Goal: Information Seeking & Learning: Learn about a topic

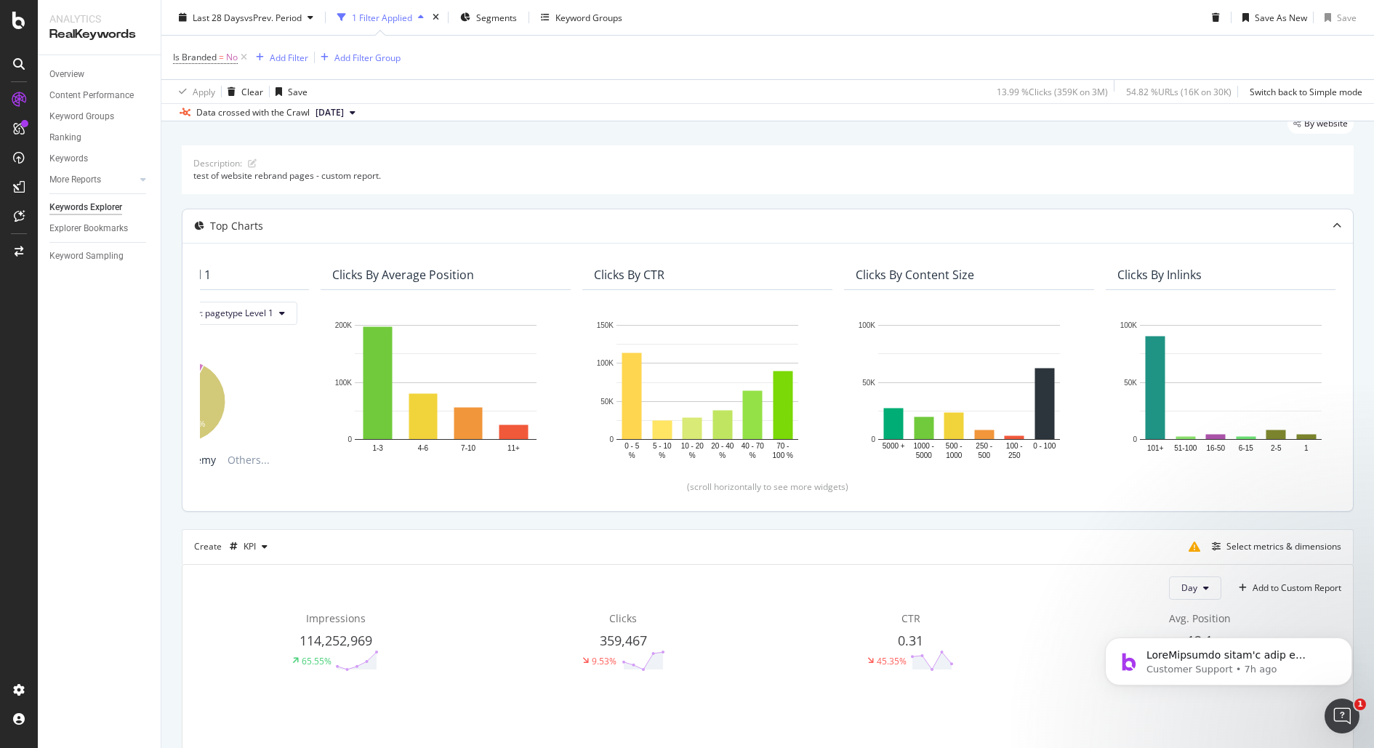
scroll to position [0, 146]
click at [246, 53] on icon at bounding box center [244, 57] width 12 height 15
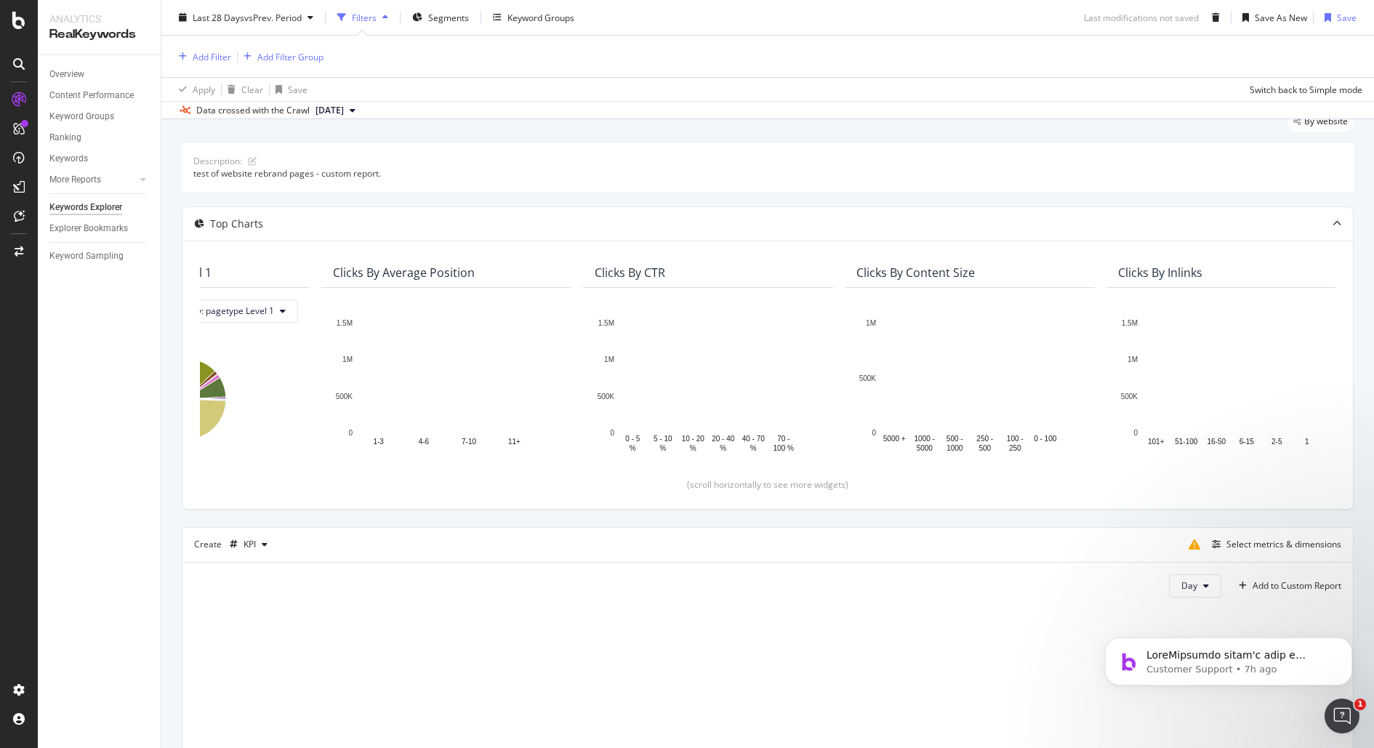
scroll to position [52, 0]
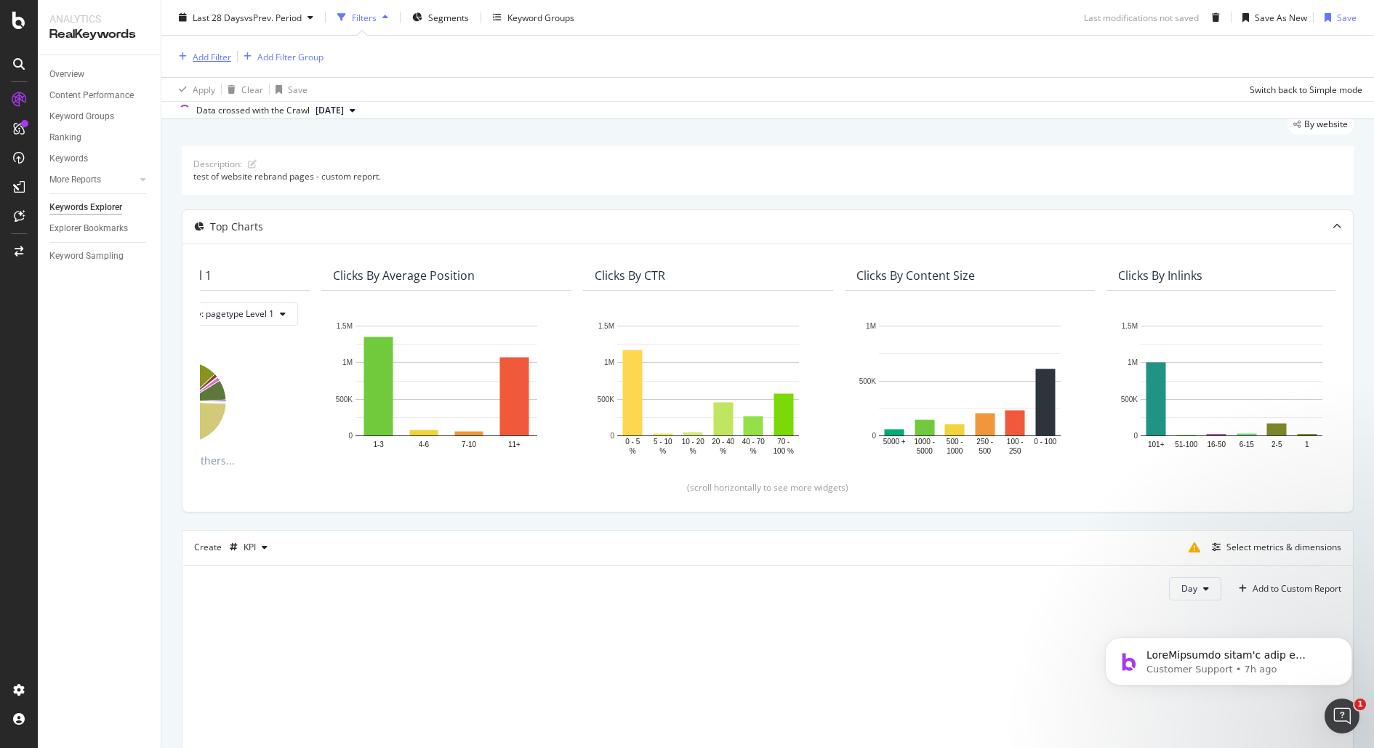
click at [210, 56] on div "Add Filter" at bounding box center [212, 56] width 39 height 12
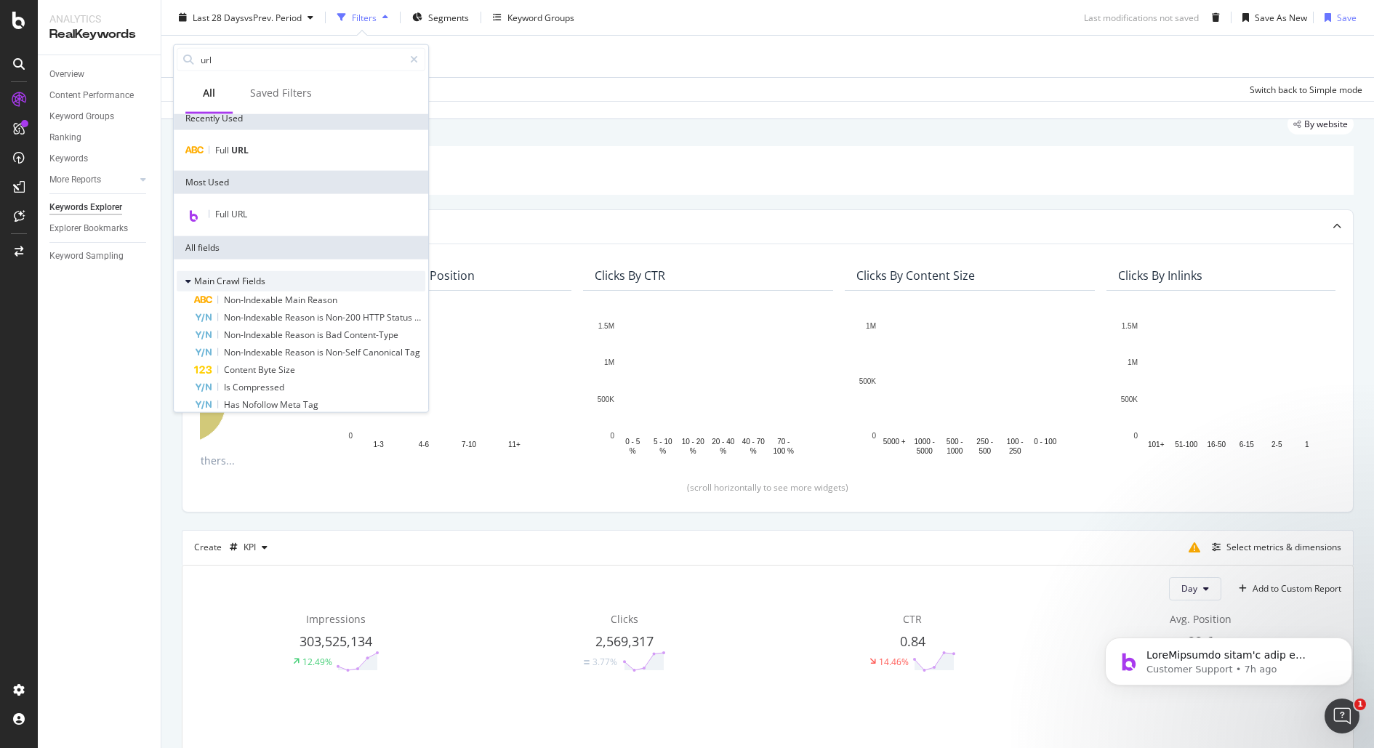
scroll to position [0, 0]
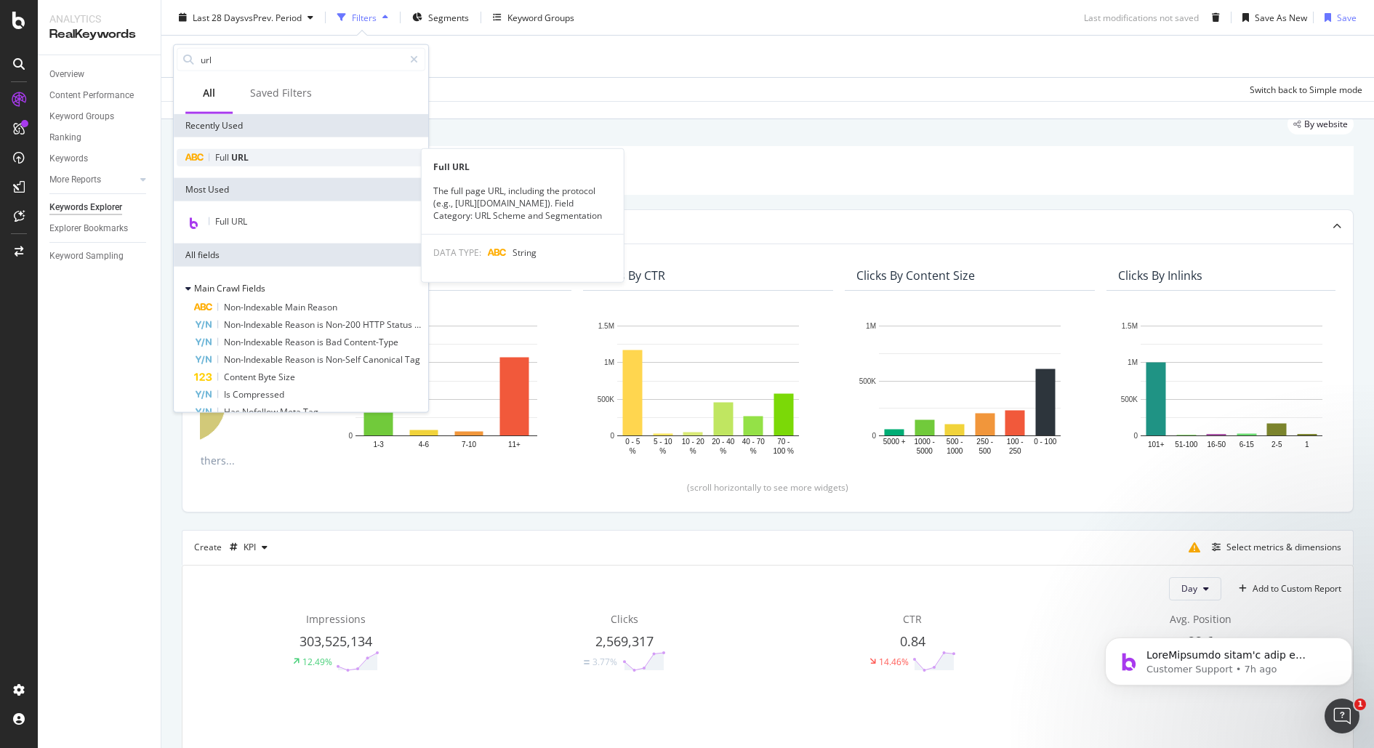
type input "url"
click at [273, 153] on div "Full URL" at bounding box center [301, 157] width 249 height 17
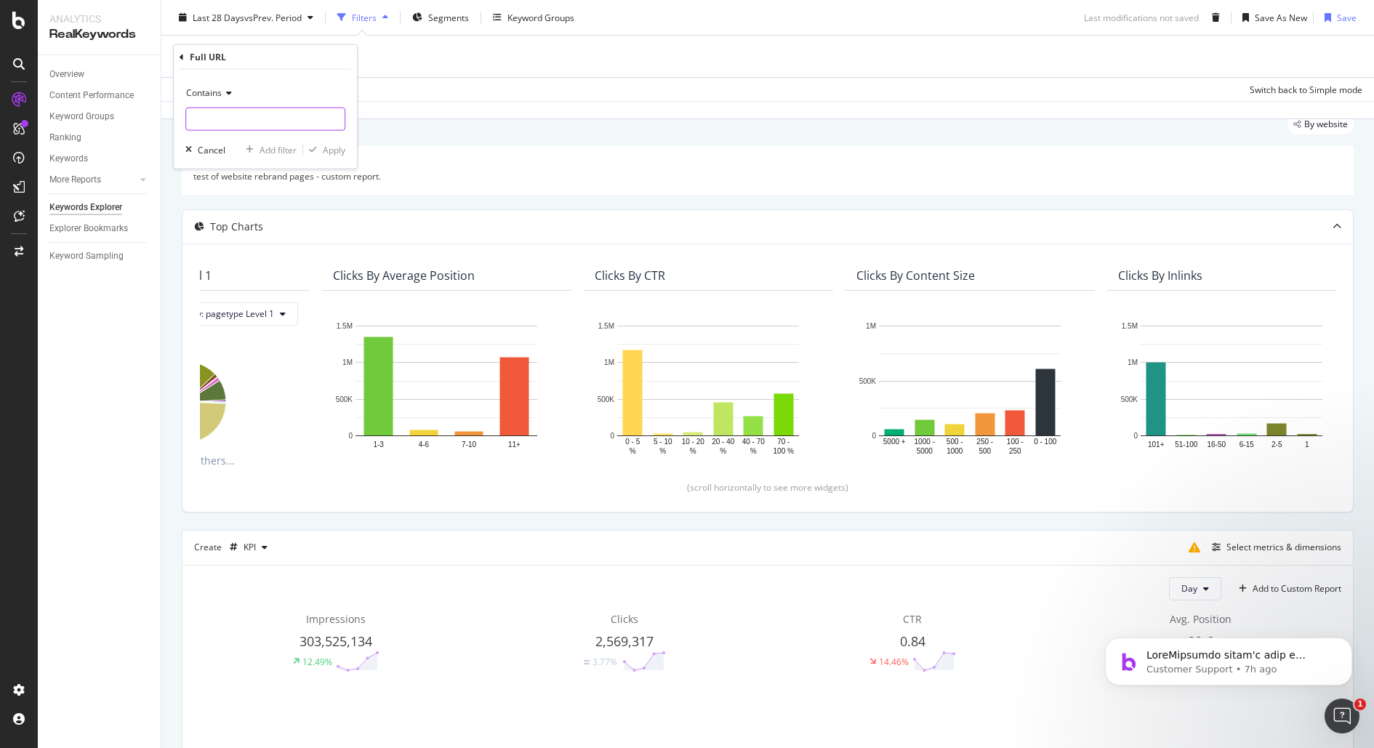
click at [268, 121] on input "text" at bounding box center [265, 119] width 159 height 23
type input "www.hubspot.com/case-studies"
click at [338, 150] on div "Apply" at bounding box center [334, 149] width 23 height 12
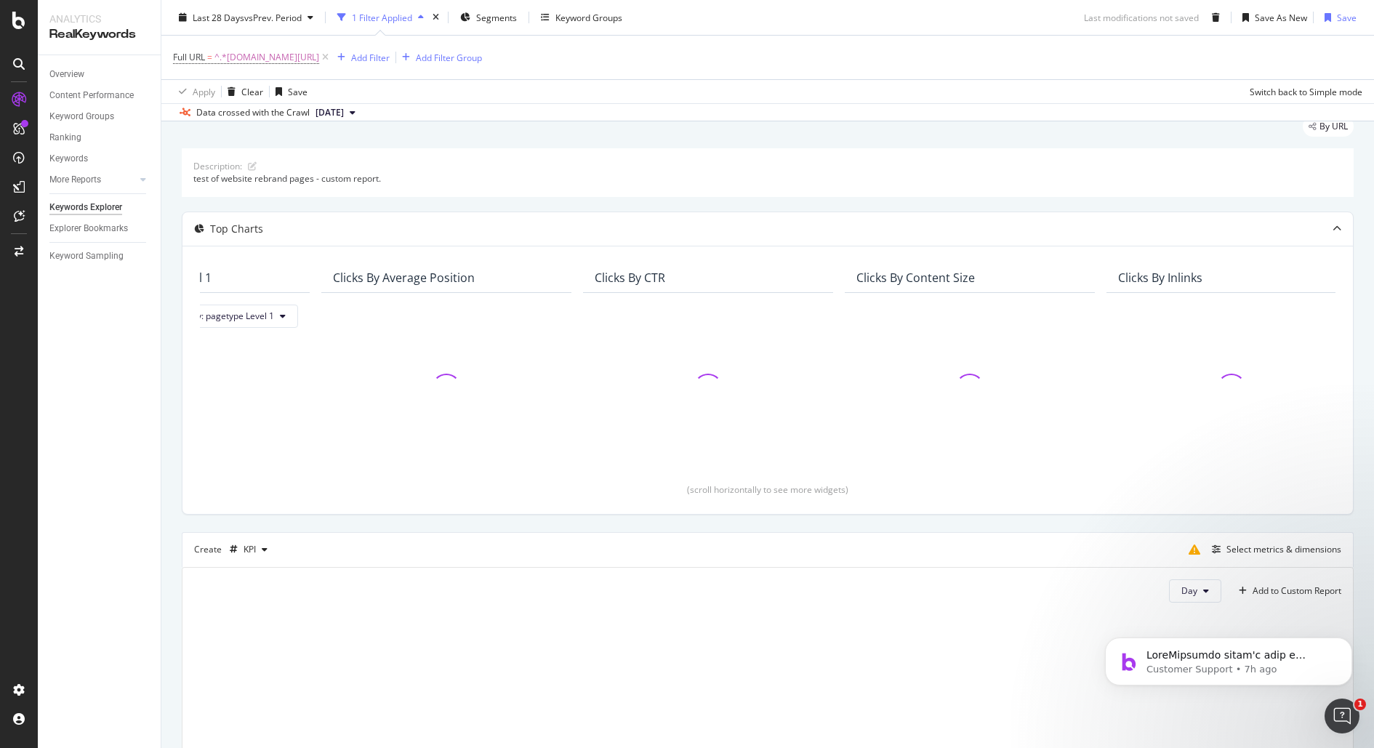
scroll to position [55, 0]
click at [1305, 676] on p "Customer Support • 7h ago" at bounding box center [1241, 669] width 188 height 13
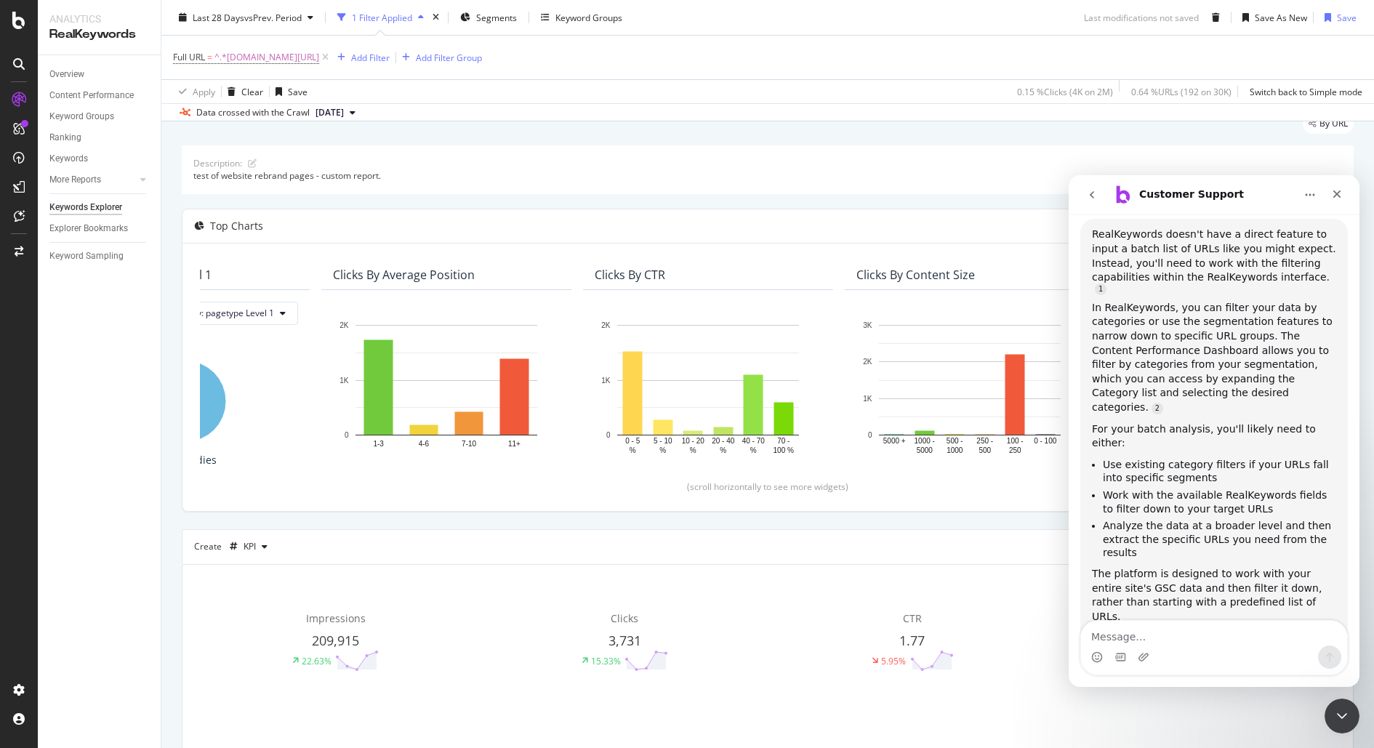
scroll to position [1039, 0]
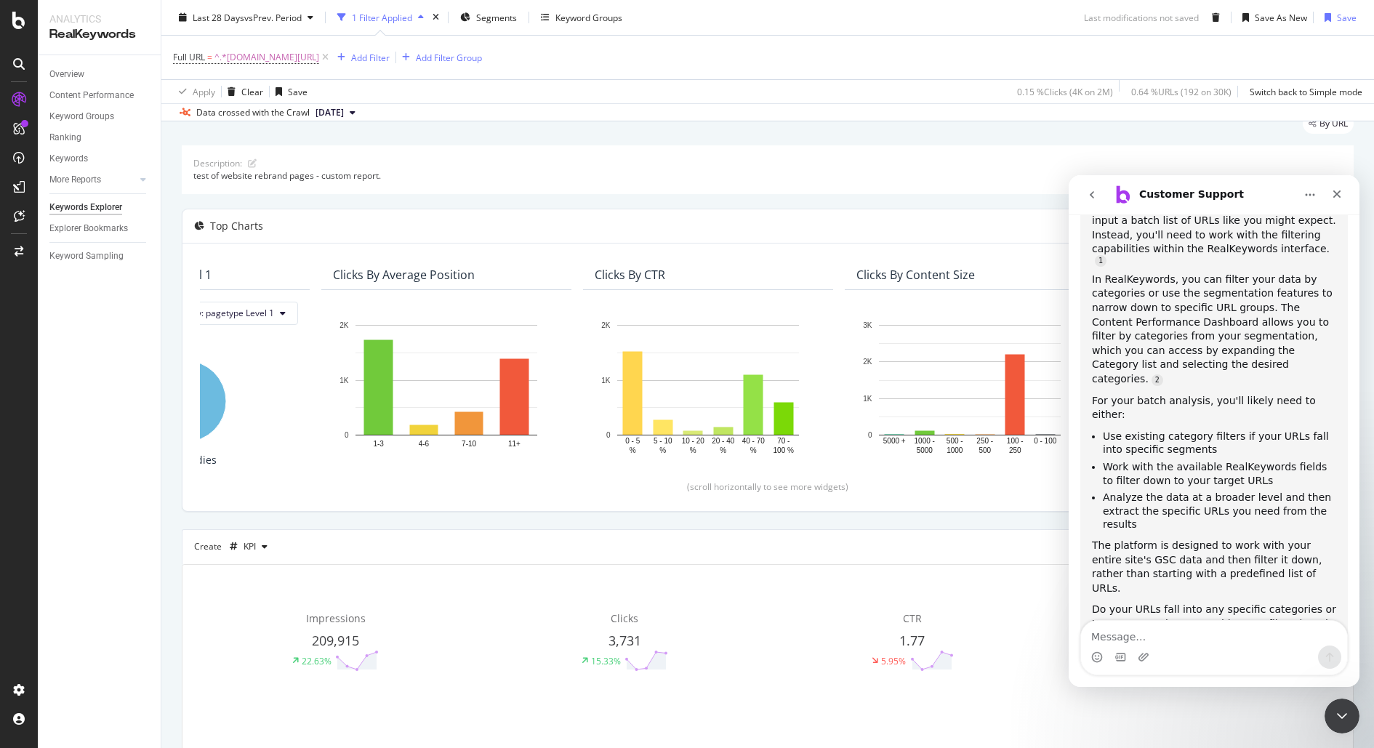
click at [1171, 637] on textarea "Message…" at bounding box center [1214, 633] width 266 height 25
type textarea "please pass to a real live customer support"
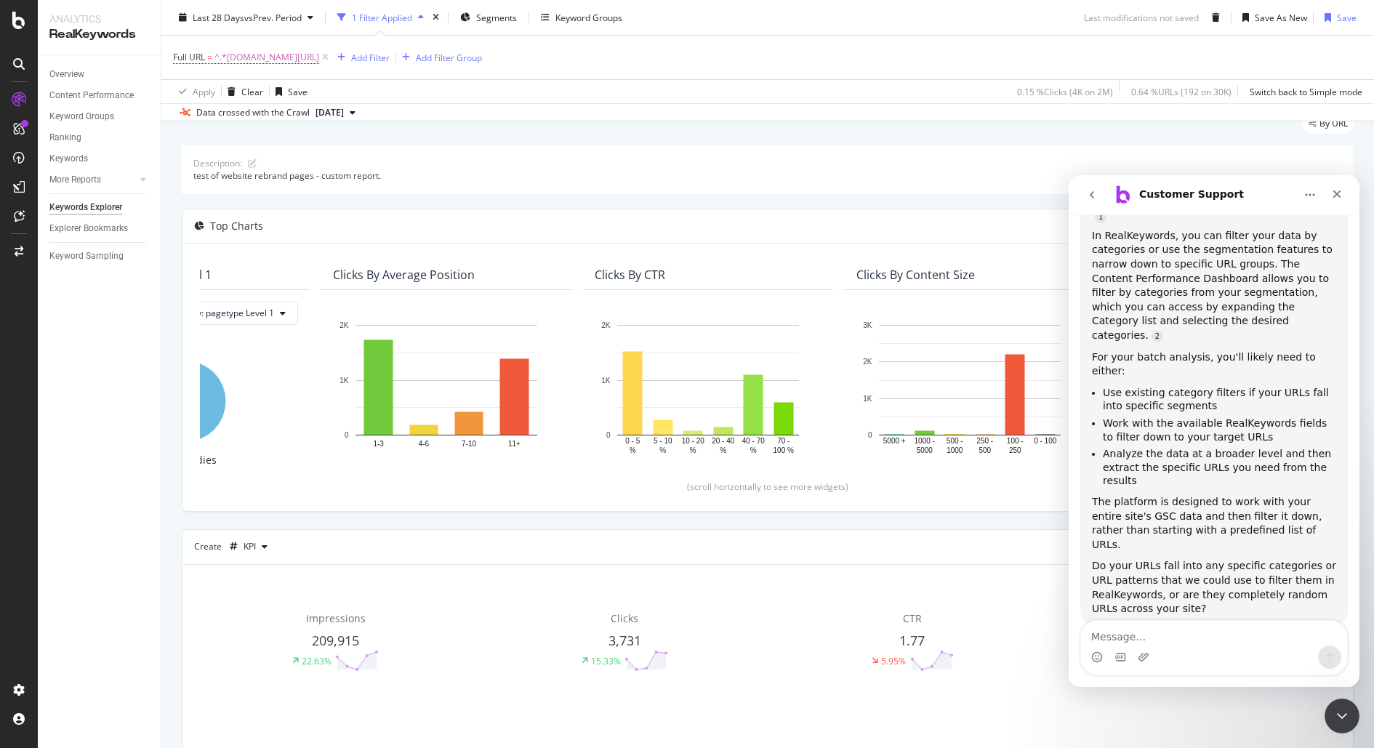
scroll to position [1106, 0]
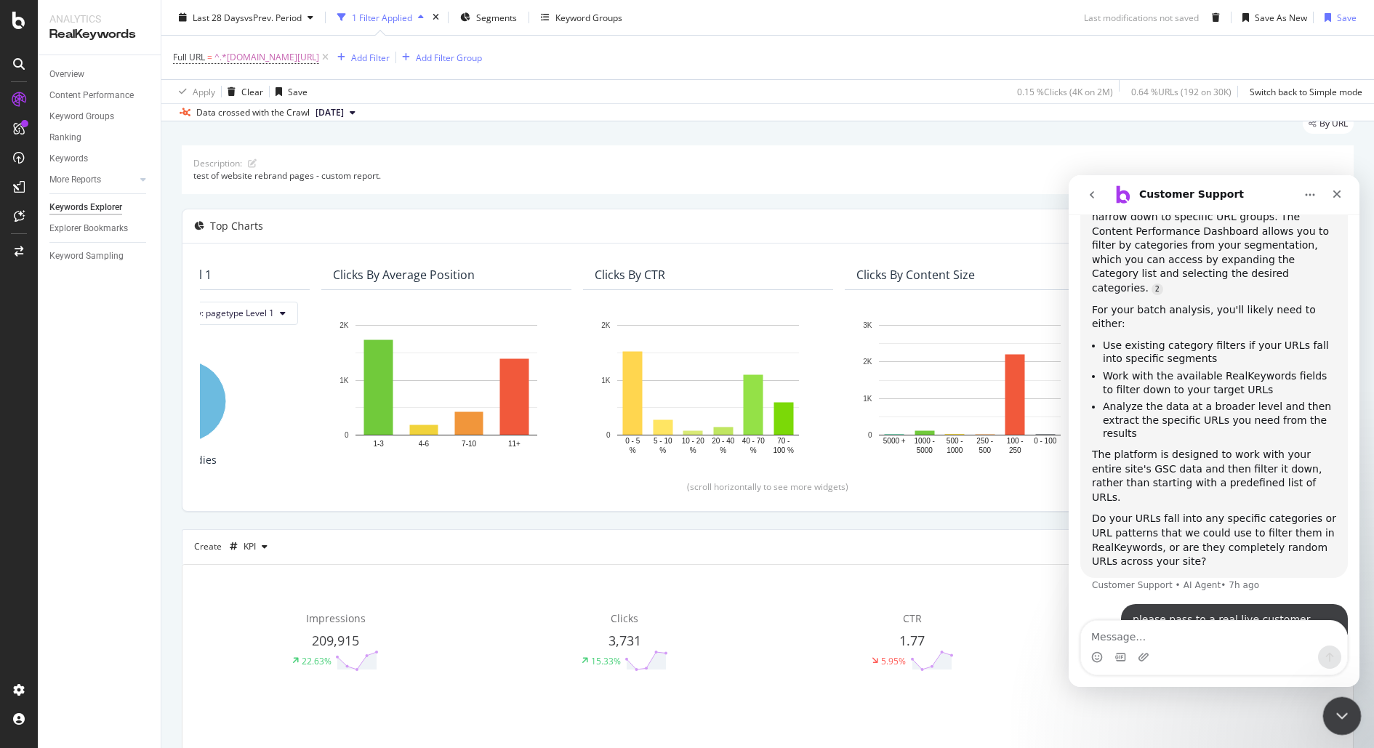
click at [1336, 710] on icon "Close Intercom Messenger" at bounding box center [1339, 713] width 17 height 17
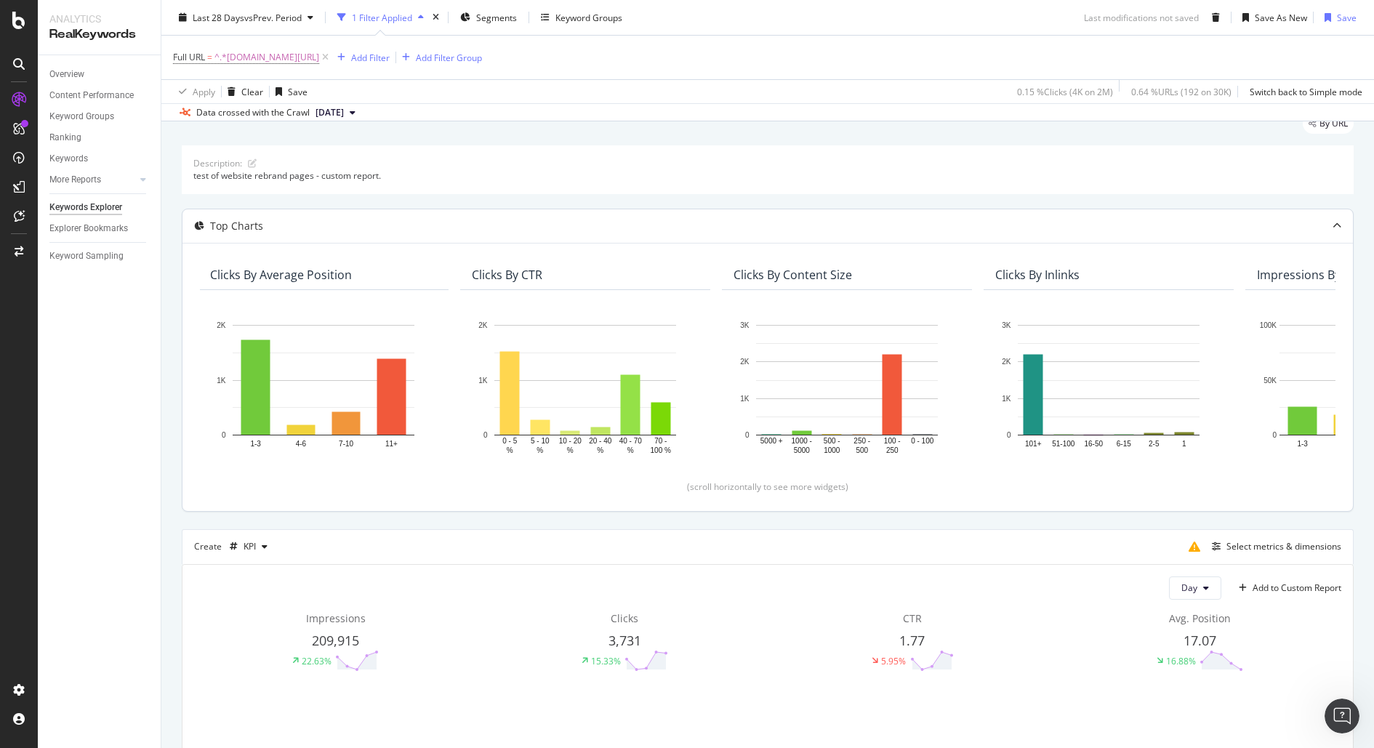
scroll to position [0, 268]
click at [780, 273] on div "Clicks By Content Size" at bounding box center [793, 275] width 119 height 15
click at [894, 408] on rect "A chart." at bounding box center [892, 395] width 19 height 80
click at [782, 460] on div "Hold CMD (⌘) while clicking to filter the report. 5000 + 1000 - 5000 500 - 1000…" at bounding box center [848, 385] width 250 height 191
click at [785, 270] on div "Clicks By Content Size" at bounding box center [793, 275] width 119 height 15
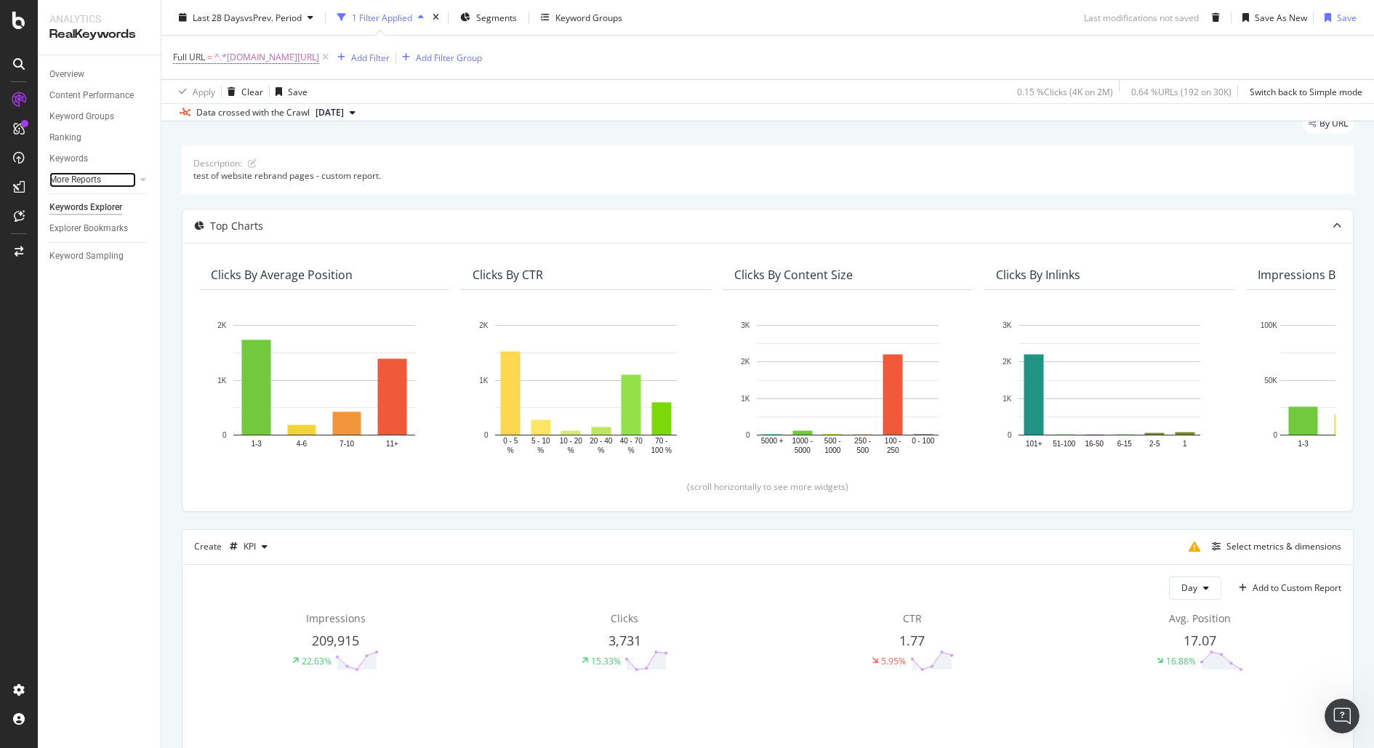
click at [106, 184] on link "More Reports" at bounding box center [92, 179] width 87 height 15
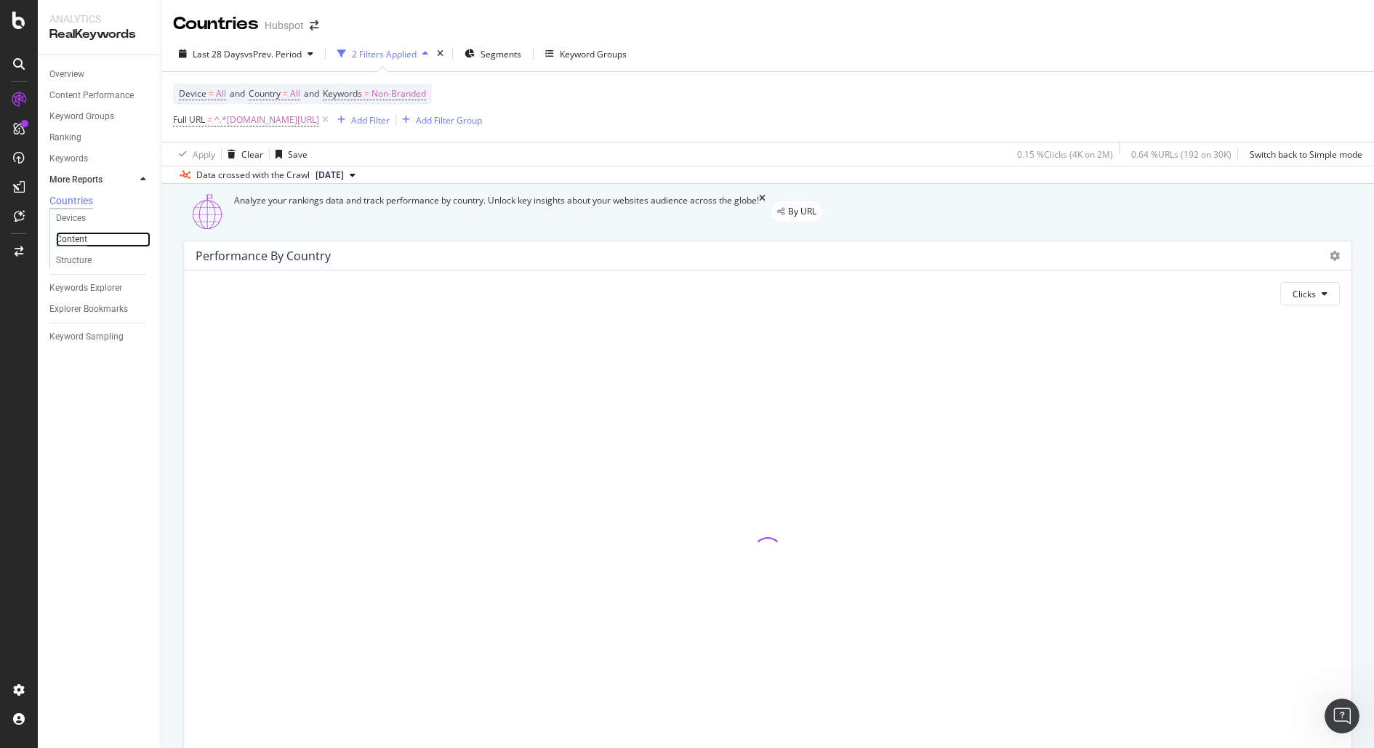
click at [78, 239] on div "Content" at bounding box center [71, 239] width 31 height 15
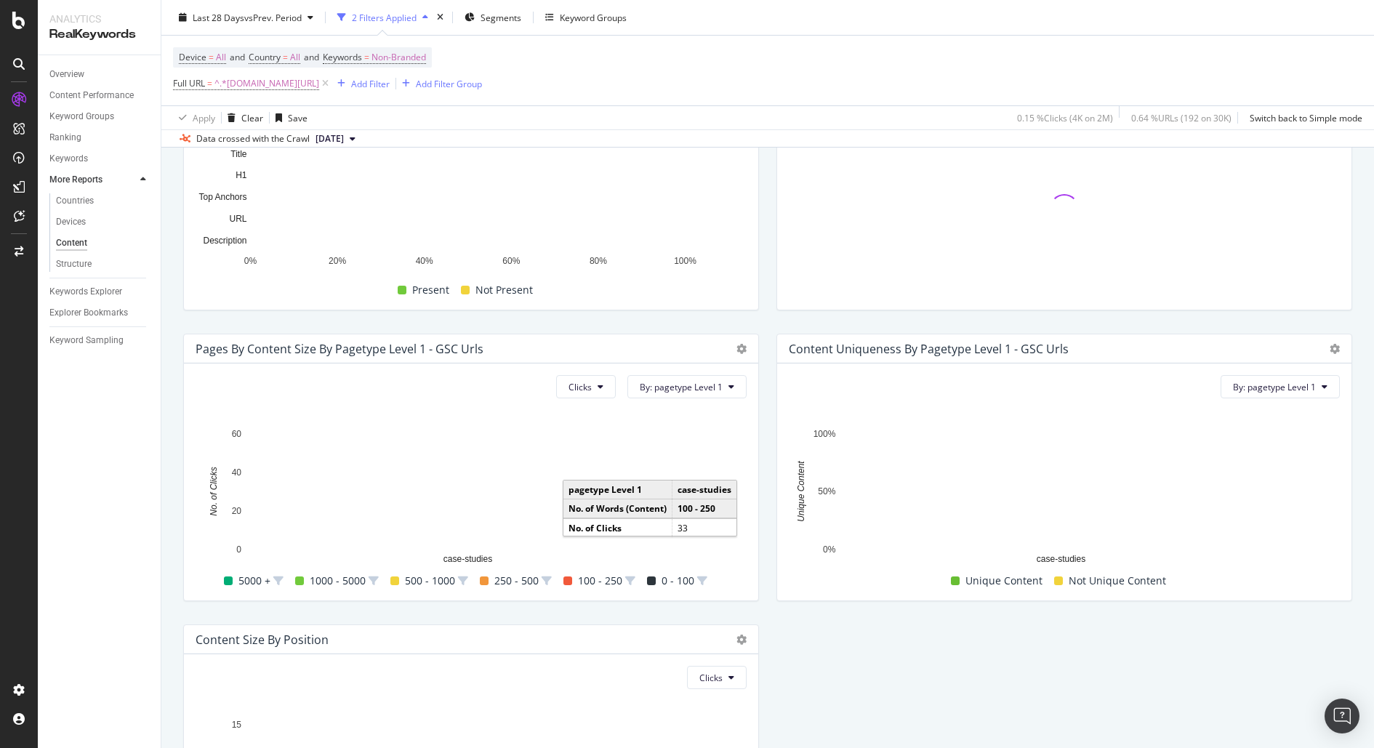
scroll to position [209, 0]
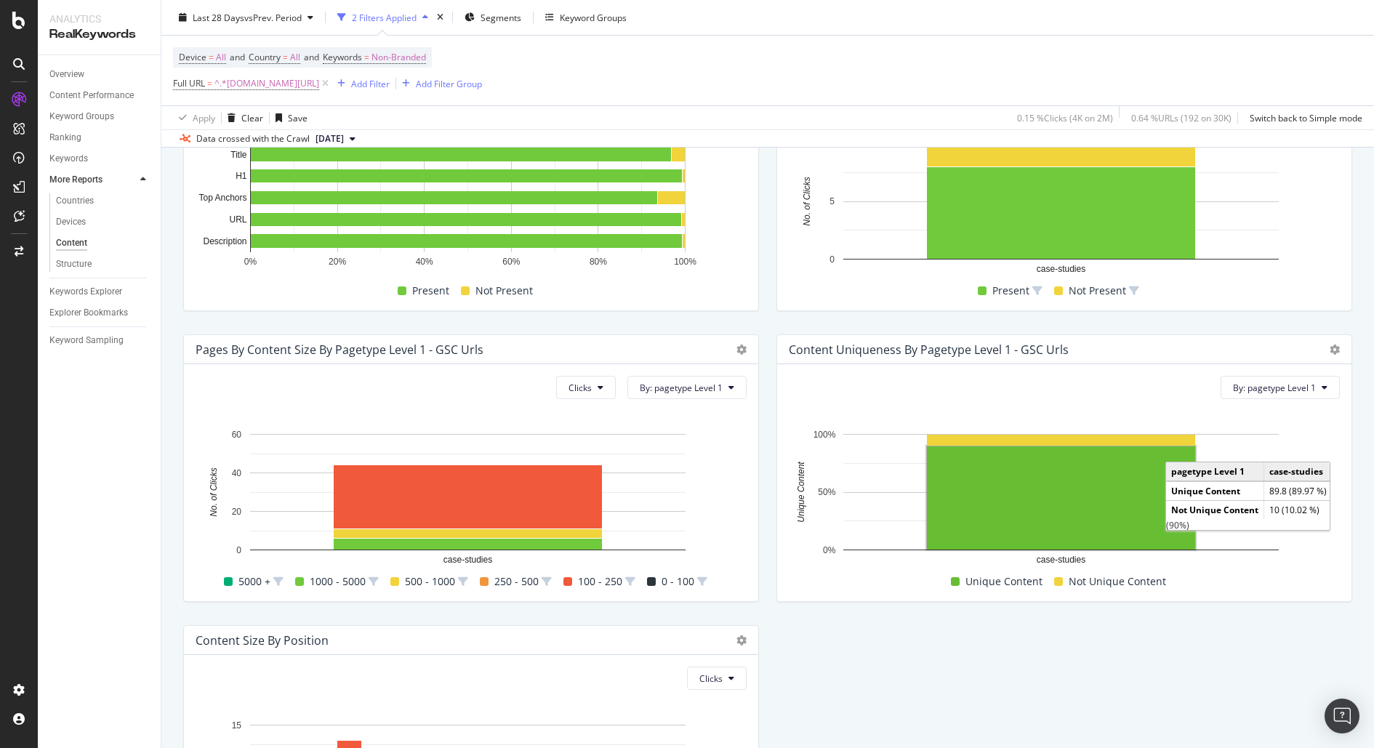
click at [743, 580] on div "Clicks By: pagetype Level 1 Hold CMD (⌘) while clicking to filter the report. c…" at bounding box center [471, 482] width 574 height 237
click at [742, 345] on div "Pages by Content Size by pagetype Level 1 - GSC Urls" at bounding box center [471, 349] width 574 height 29
click at [737, 345] on icon at bounding box center [742, 350] width 10 height 10
click at [845, 398] on span "Bar (by Percentage)" at bounding box center [820, 397] width 109 height 13
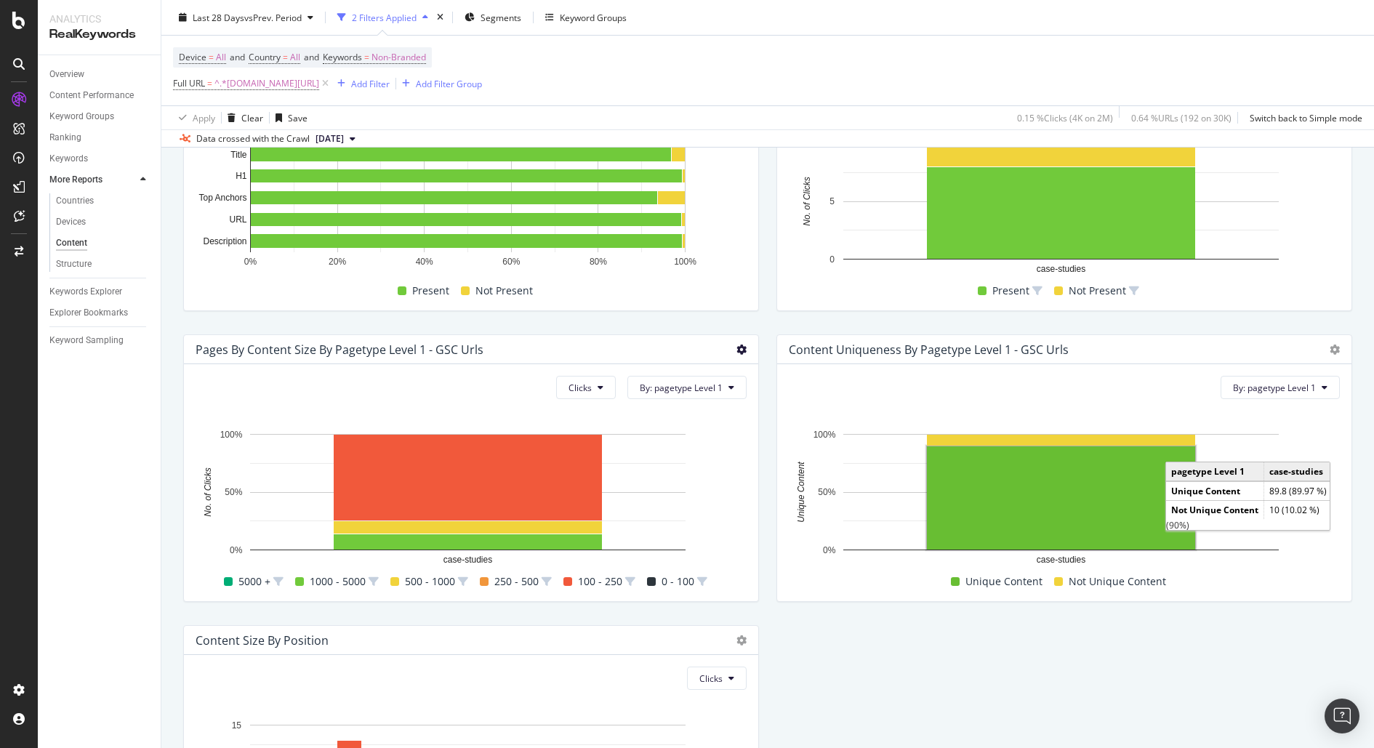
click at [739, 346] on icon at bounding box center [742, 350] width 10 height 10
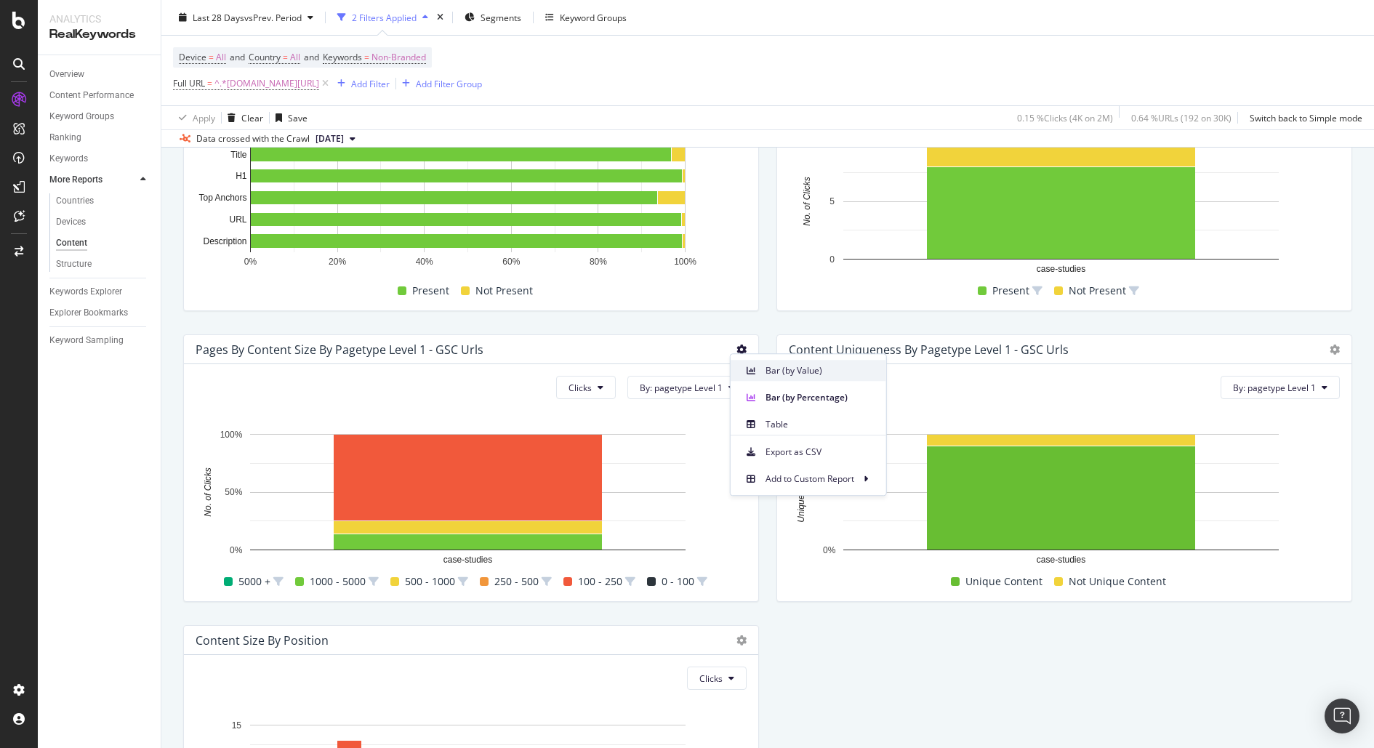
click at [808, 373] on span "Bar (by Value)" at bounding box center [820, 370] width 109 height 13
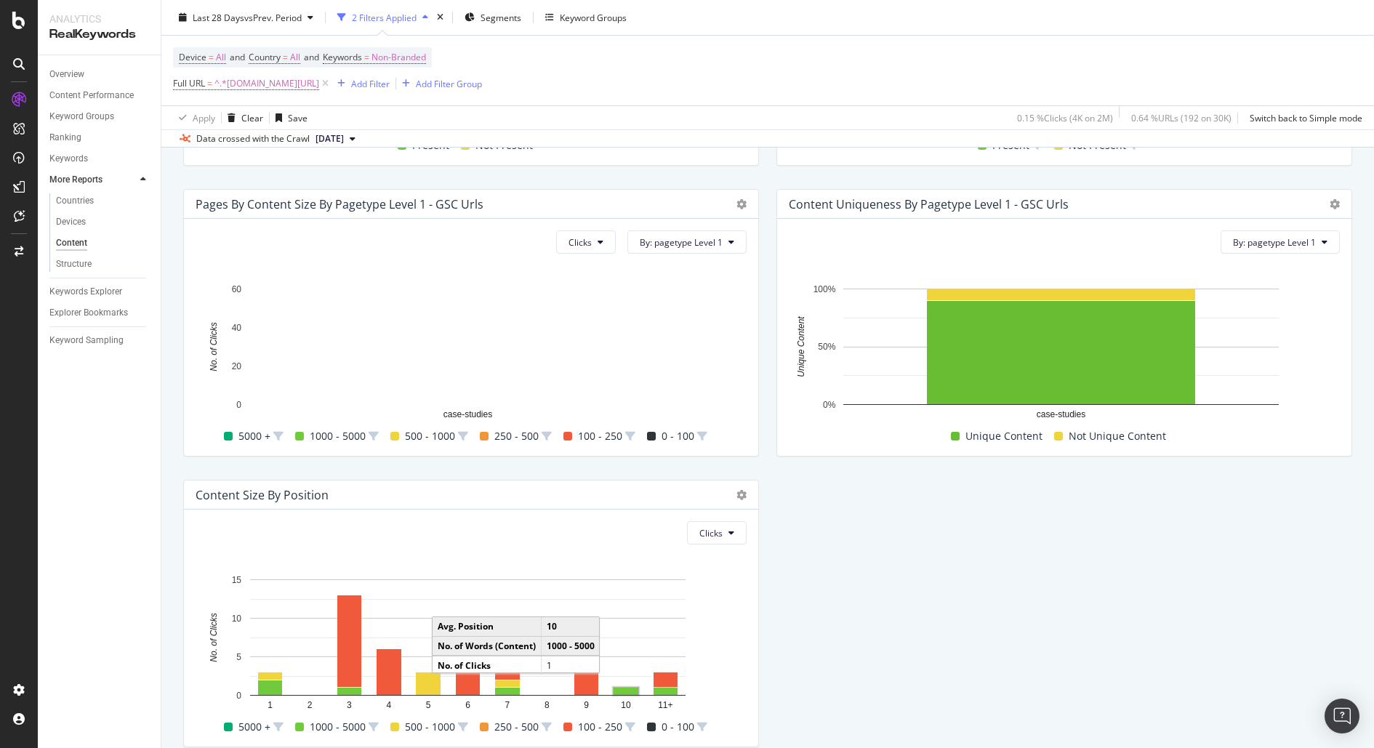
scroll to position [386, 0]
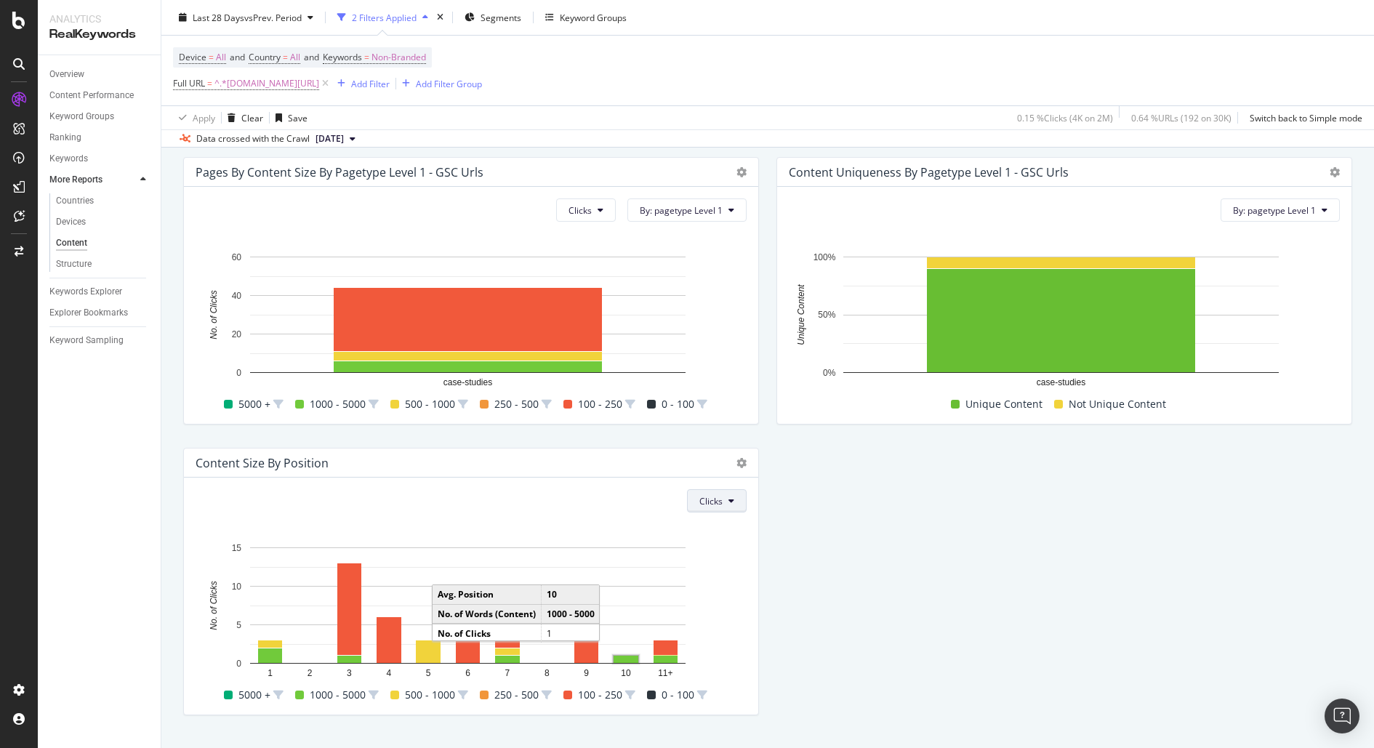
click at [705, 507] on button "Clicks" at bounding box center [717, 500] width 60 height 23
click at [735, 584] on span "Impressions" at bounding box center [721, 582] width 55 height 13
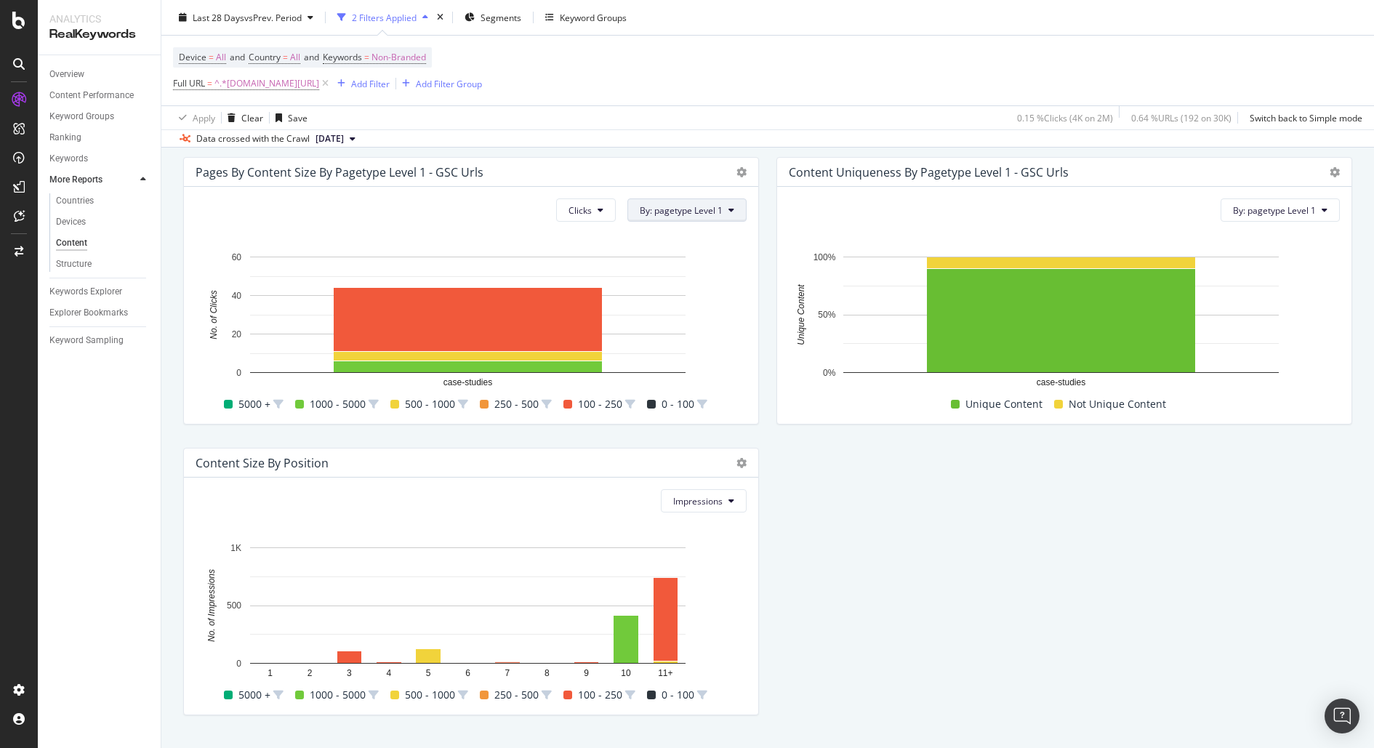
click at [697, 207] on span "By: pagetype Level 1" at bounding box center [681, 210] width 83 height 12
click at [601, 205] on button "Clicks" at bounding box center [586, 209] width 60 height 23
click at [603, 235] on span "Rankings" at bounding box center [591, 237] width 55 height 13
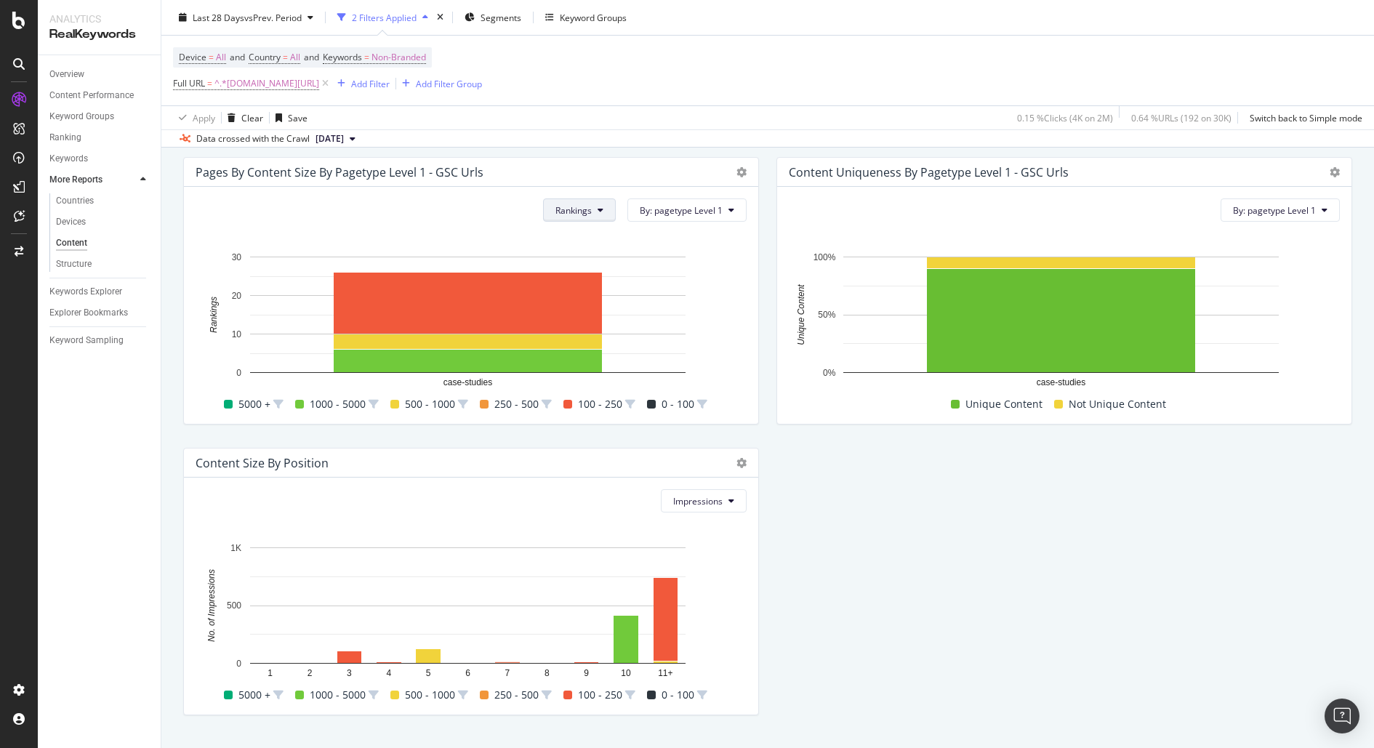
click at [598, 212] on icon at bounding box center [601, 210] width 6 height 9
click at [576, 260] on span "Clicks" at bounding box center [578, 264] width 55 height 13
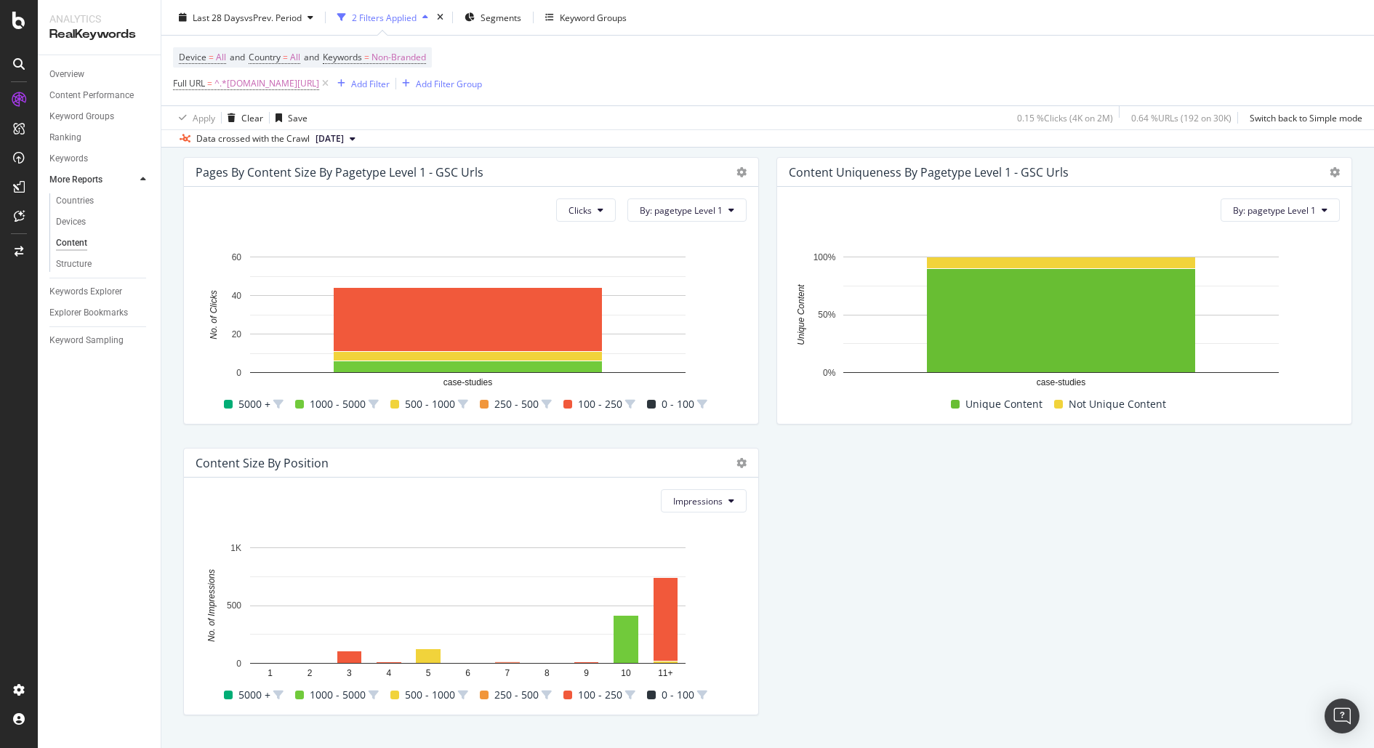
click at [694, 484] on div "Impressions Hold CMD (⌘) while clicking to filter the report. 1 2 3 4 5 6 7 8 9…" at bounding box center [471, 596] width 574 height 237
click at [689, 501] on span "Impressions" at bounding box center [697, 501] width 49 height 12
click at [690, 550] on span "Clicks" at bounding box center [694, 555] width 55 height 13
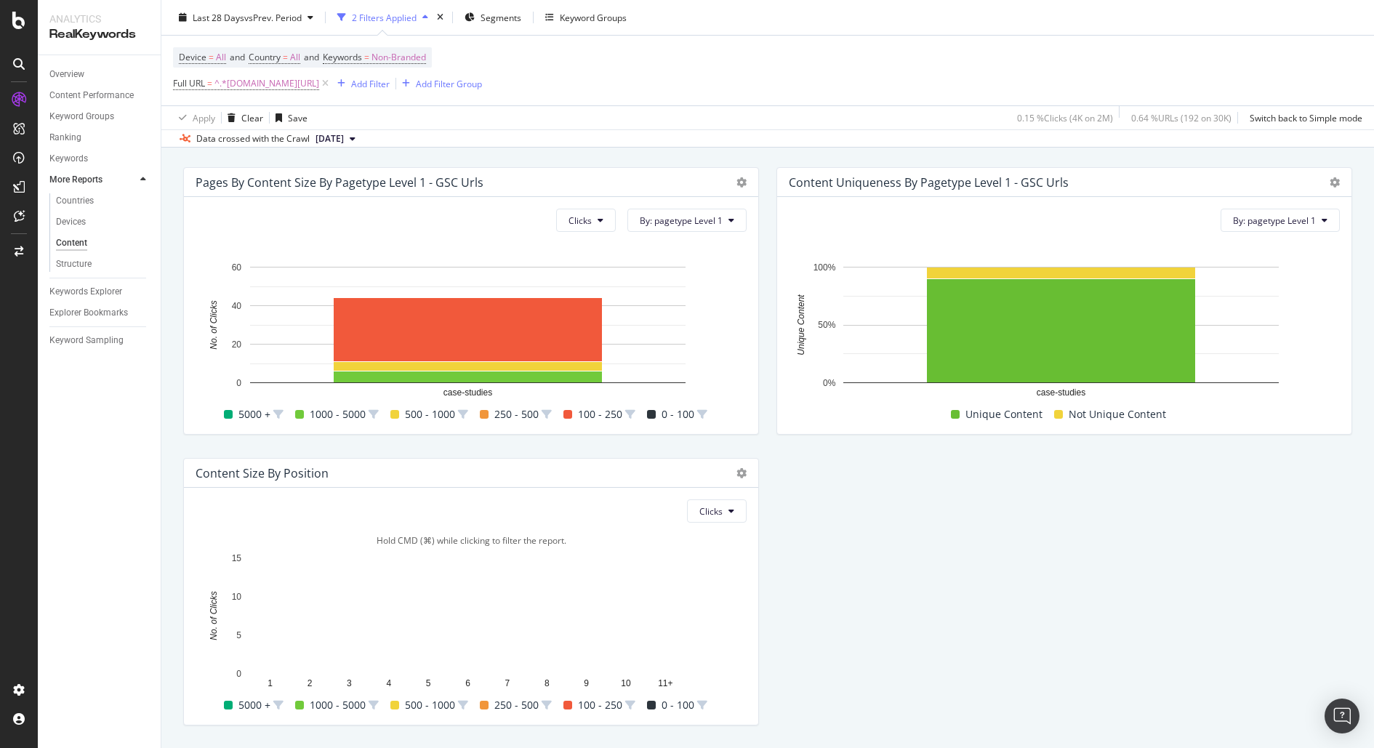
scroll to position [382, 0]
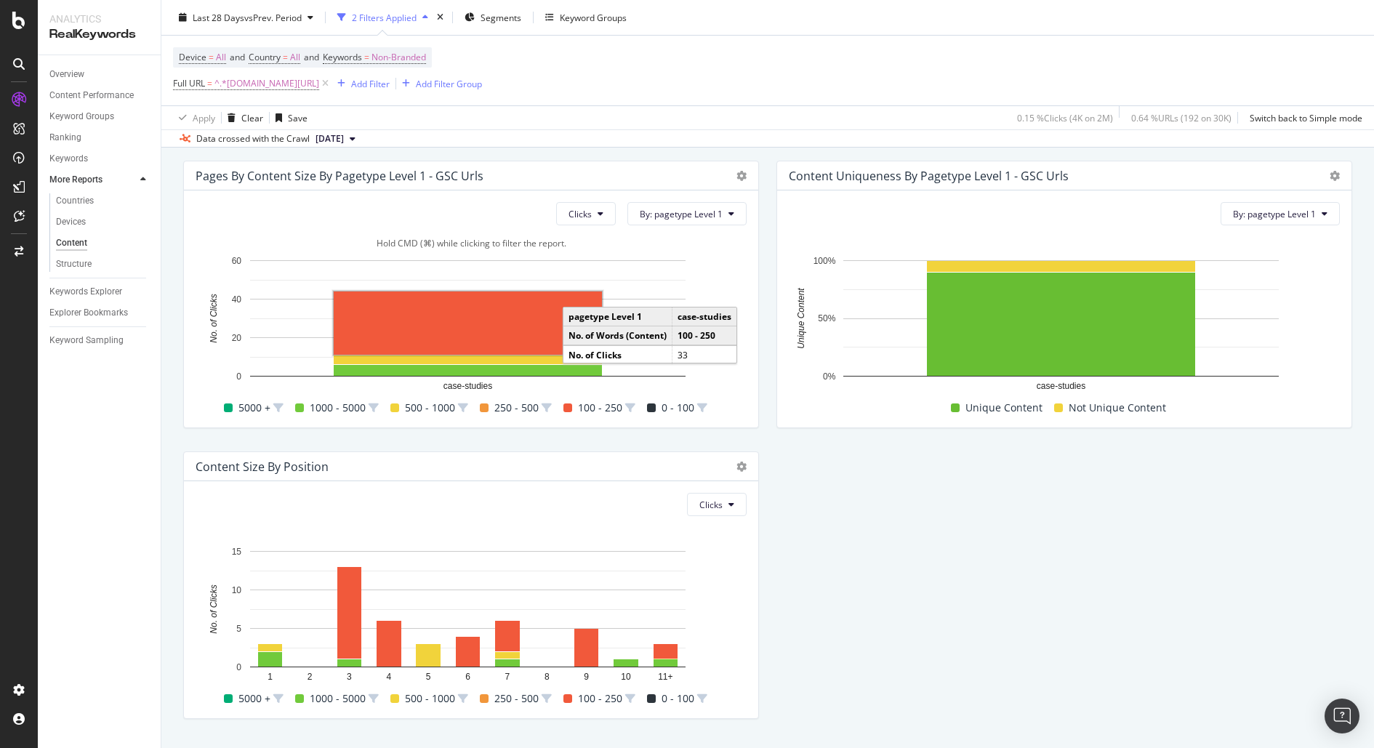
click at [549, 334] on rect "A chart." at bounding box center [468, 323] width 268 height 63
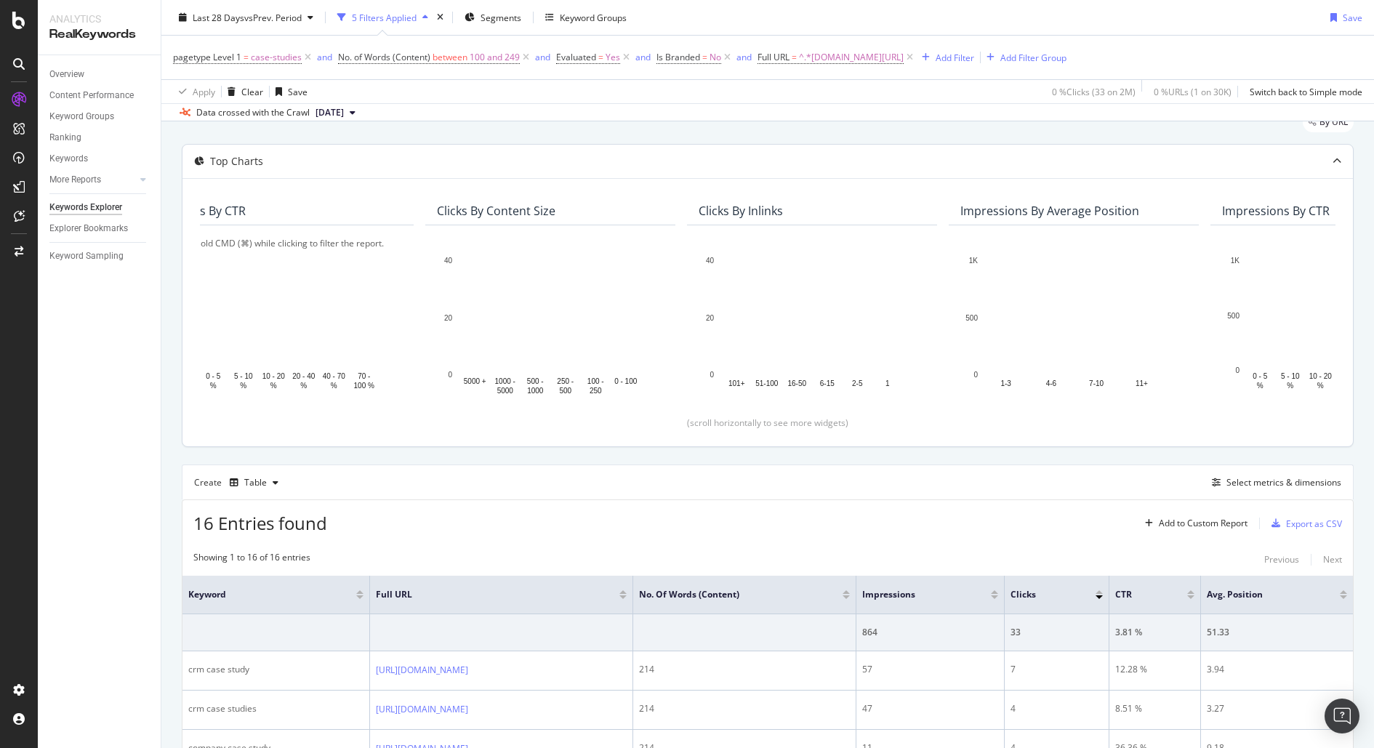
scroll to position [0, 593]
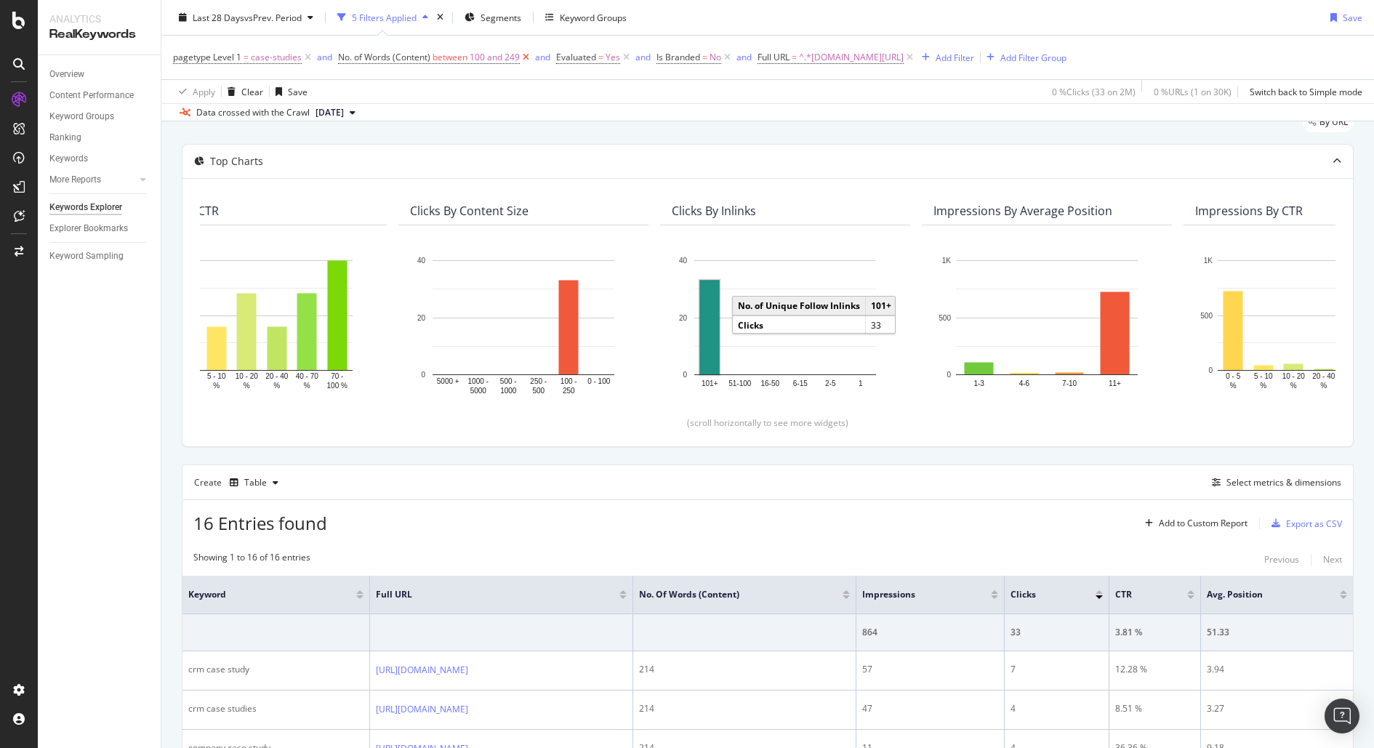
click at [529, 55] on icon at bounding box center [526, 57] width 12 height 15
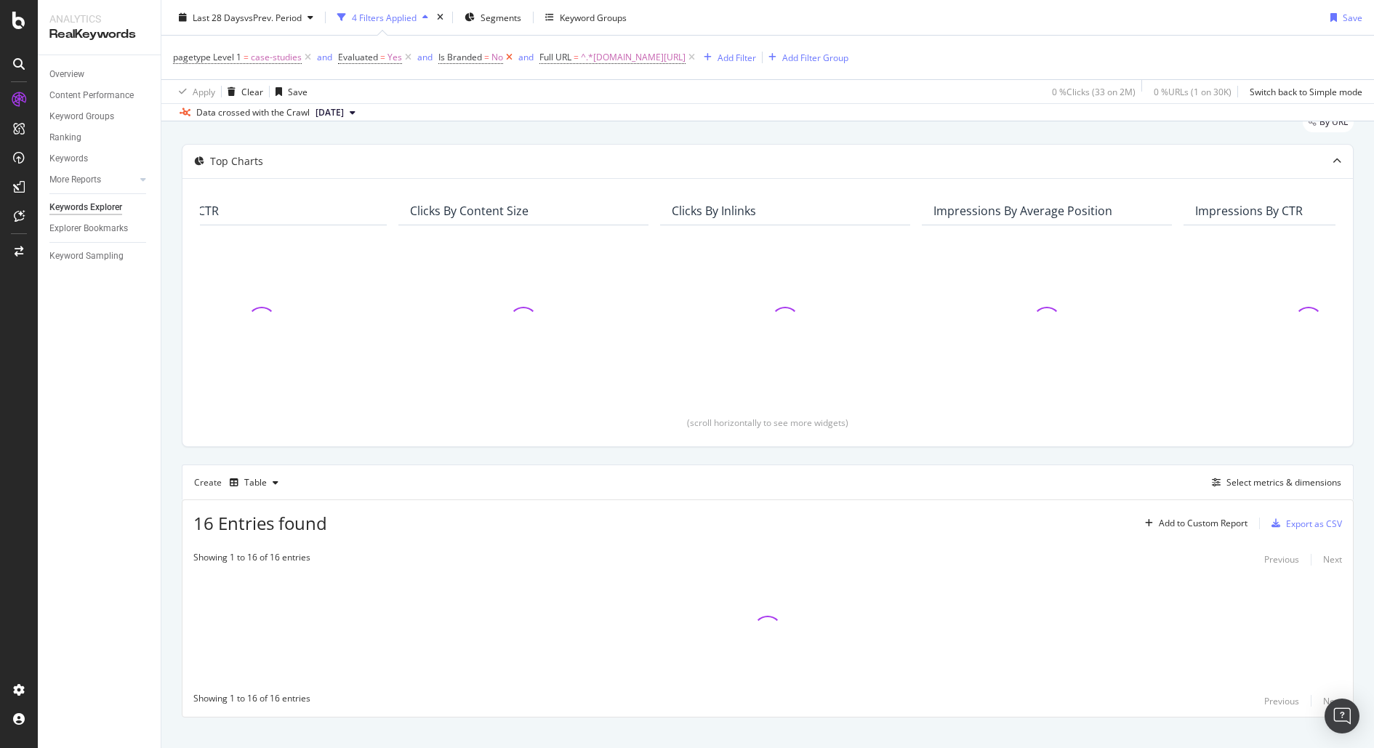
click at [512, 57] on icon at bounding box center [509, 57] width 12 height 15
click at [409, 57] on icon at bounding box center [408, 57] width 12 height 15
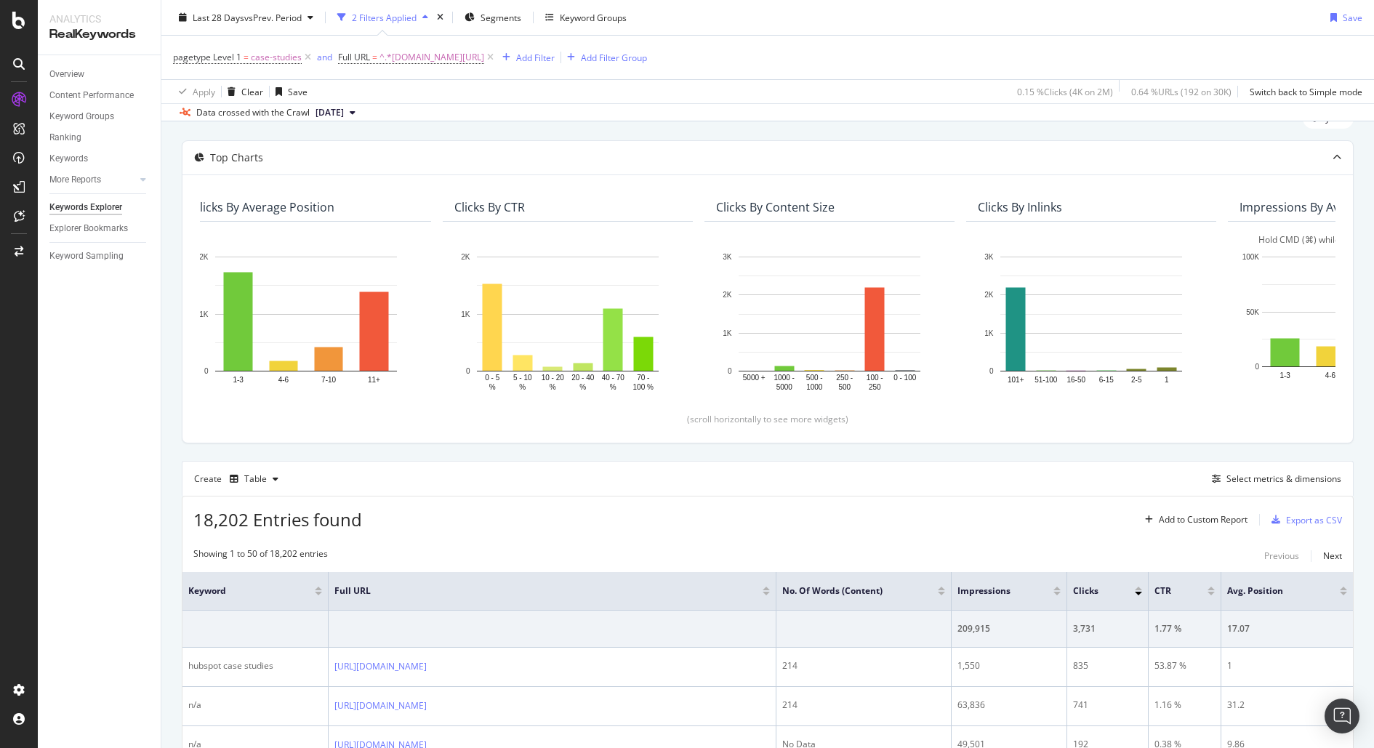
scroll to position [0, 276]
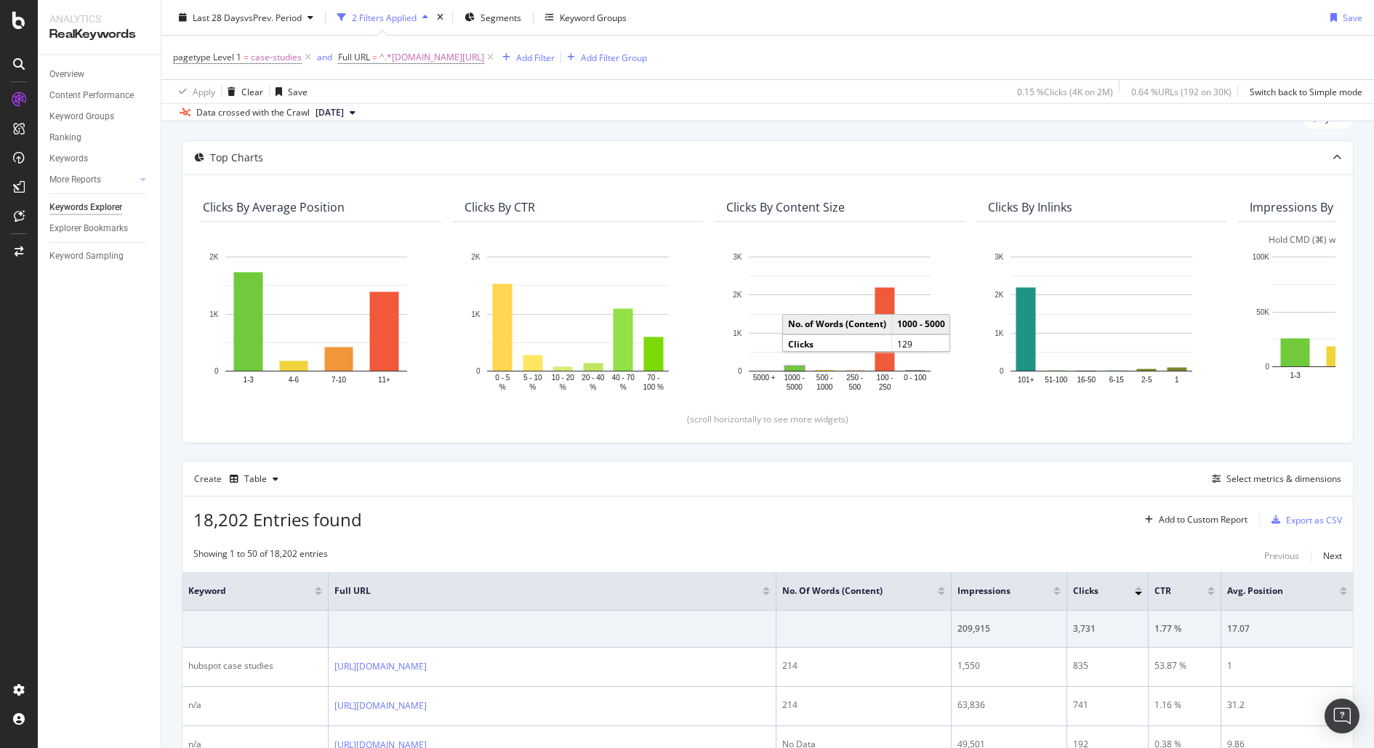
click at [793, 366] on rect "A chart." at bounding box center [794, 368] width 19 height 4
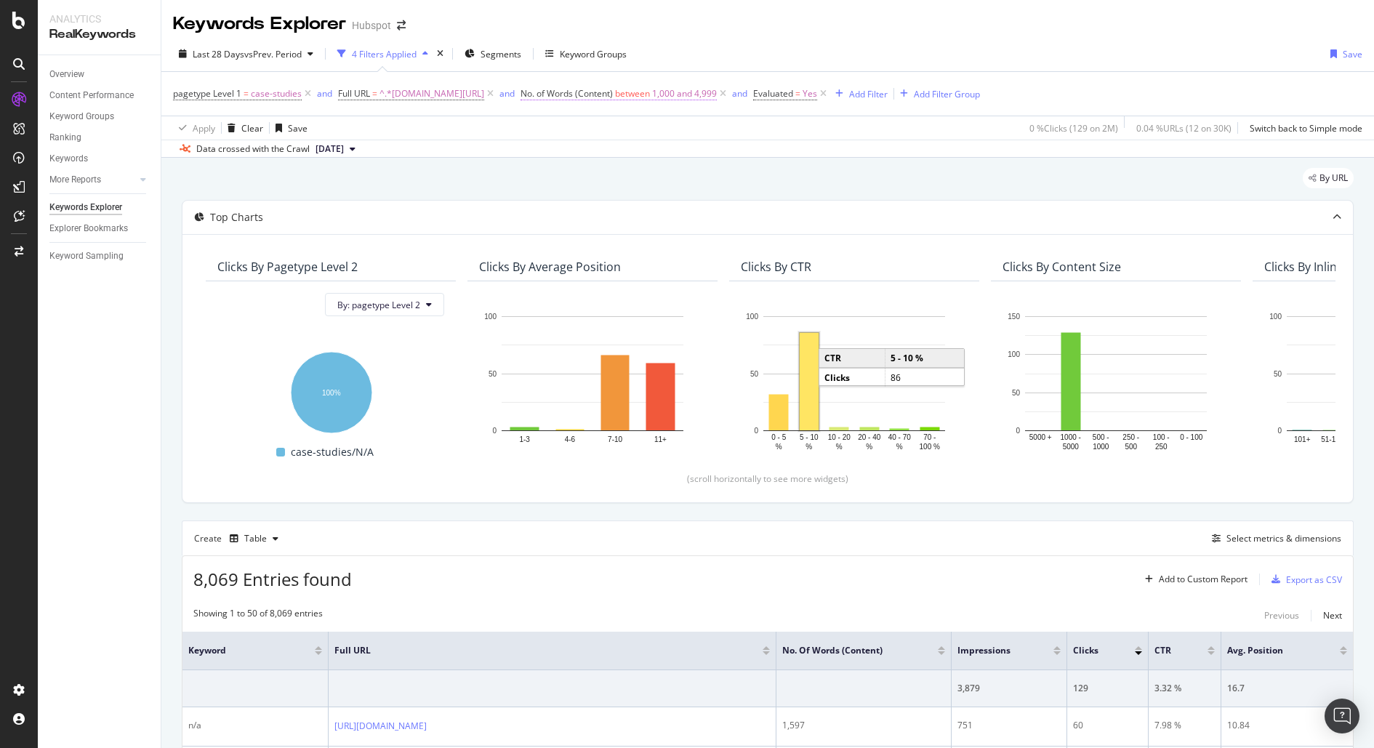
click at [650, 89] on span "between" at bounding box center [632, 93] width 35 height 12
click at [621, 127] on icon at bounding box center [620, 127] width 10 height 9
click at [822, 209] on div "Top Charts" at bounding box center [768, 217] width 1171 height 33
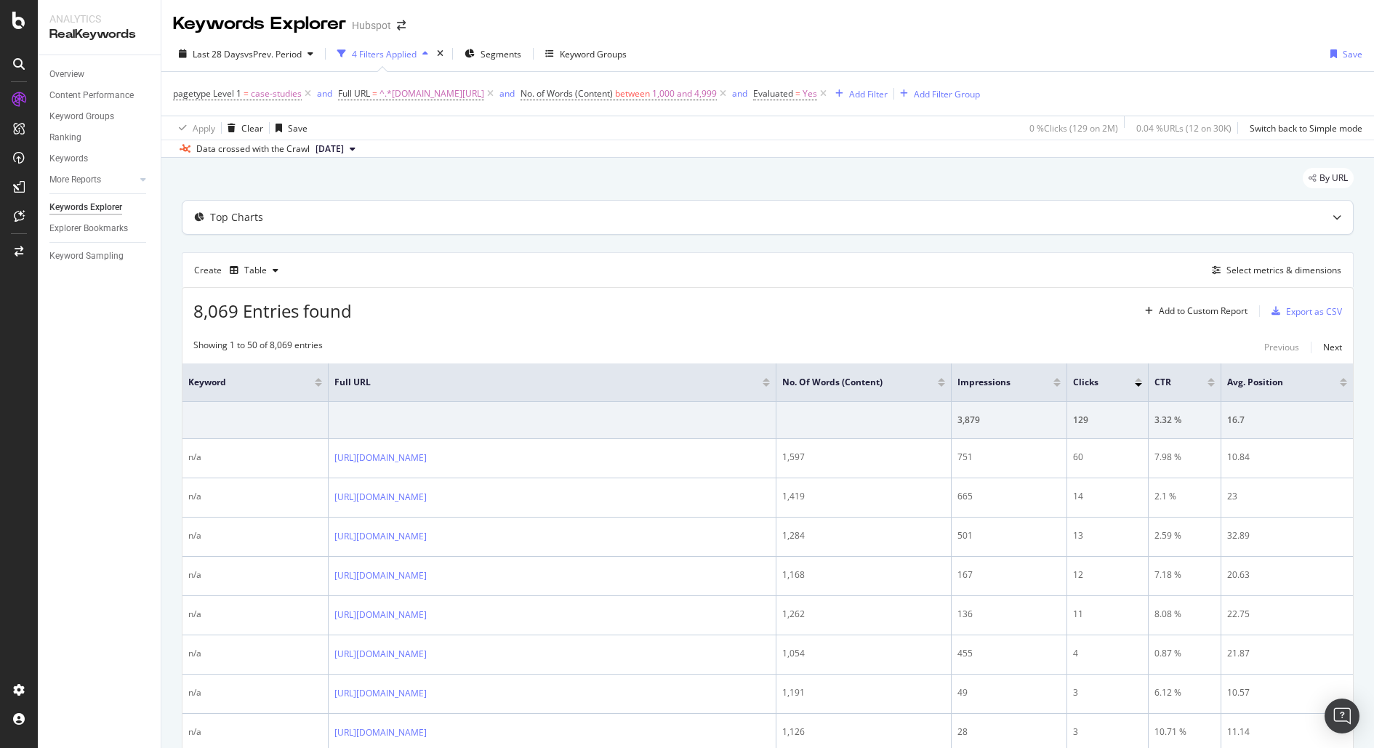
click at [822, 209] on div "Top Charts" at bounding box center [768, 217] width 1171 height 33
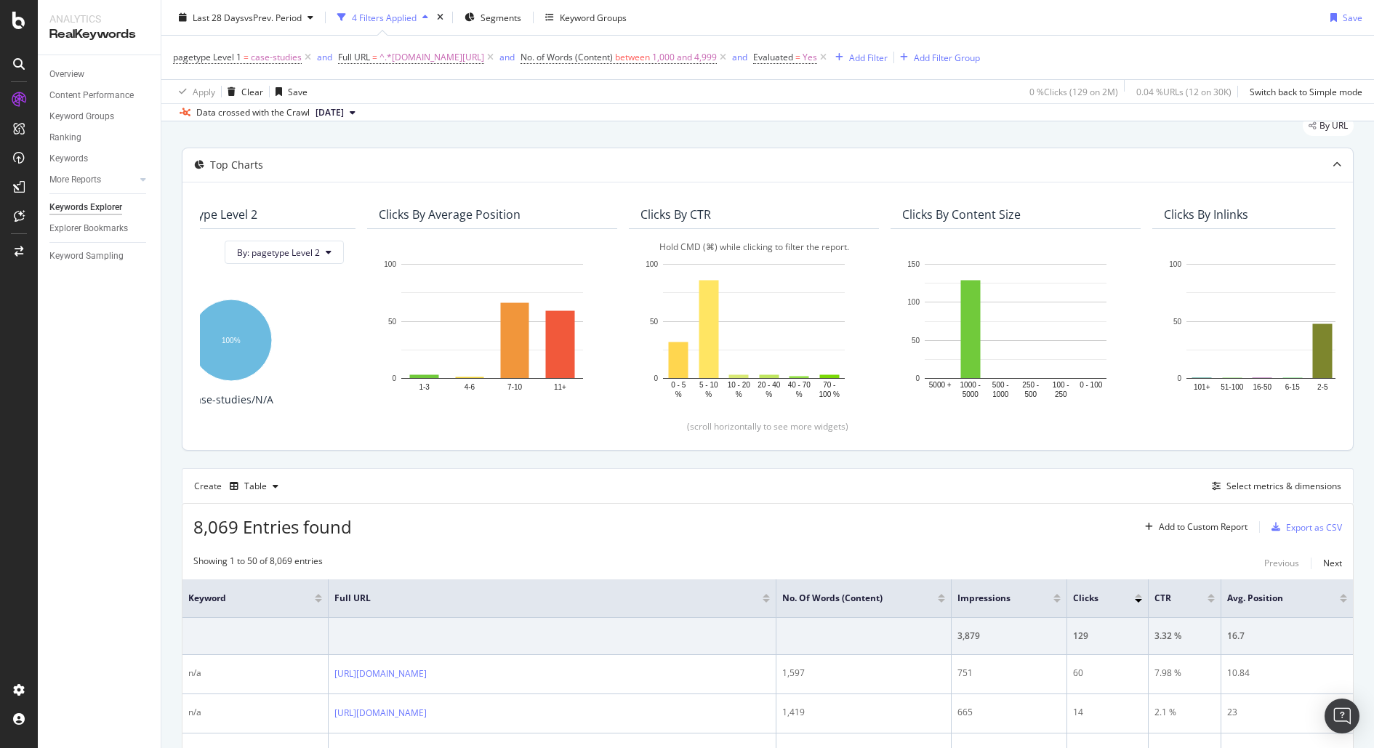
scroll to position [48, 0]
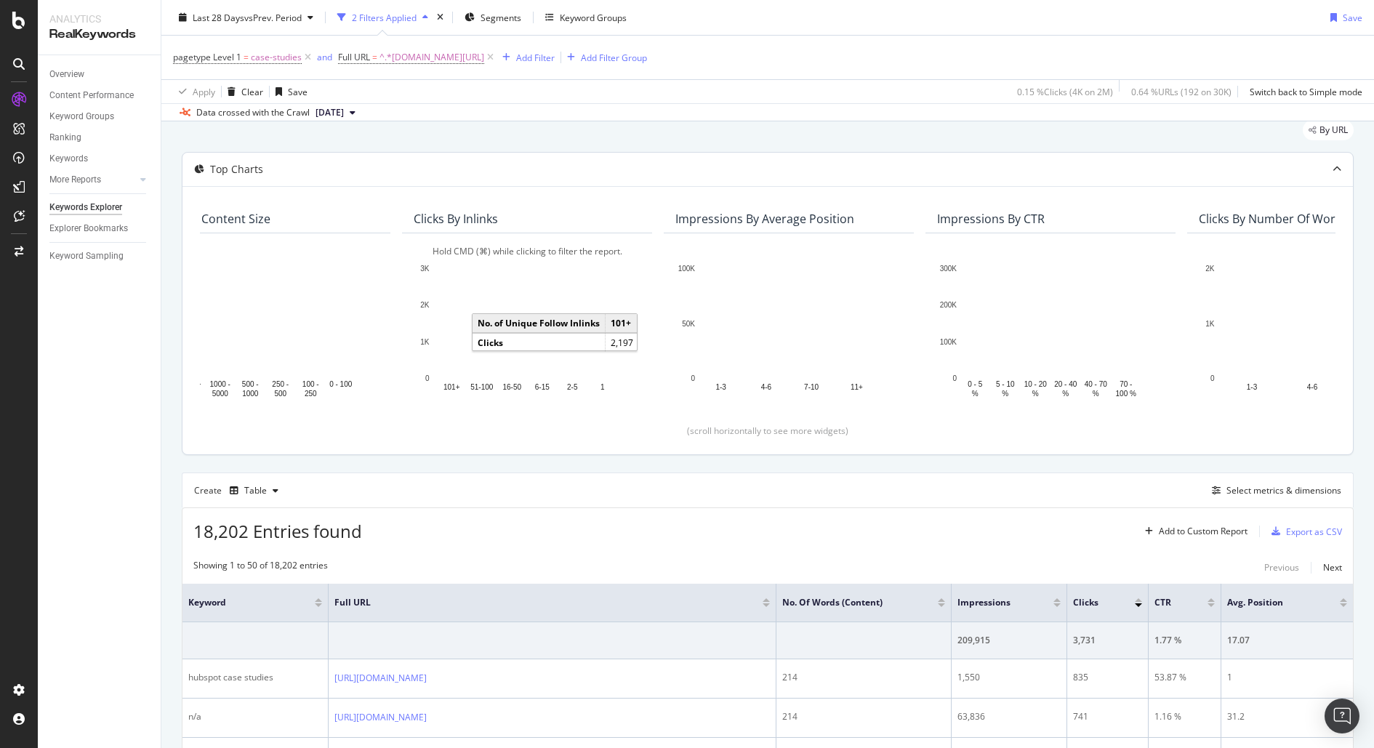
scroll to position [0, 839]
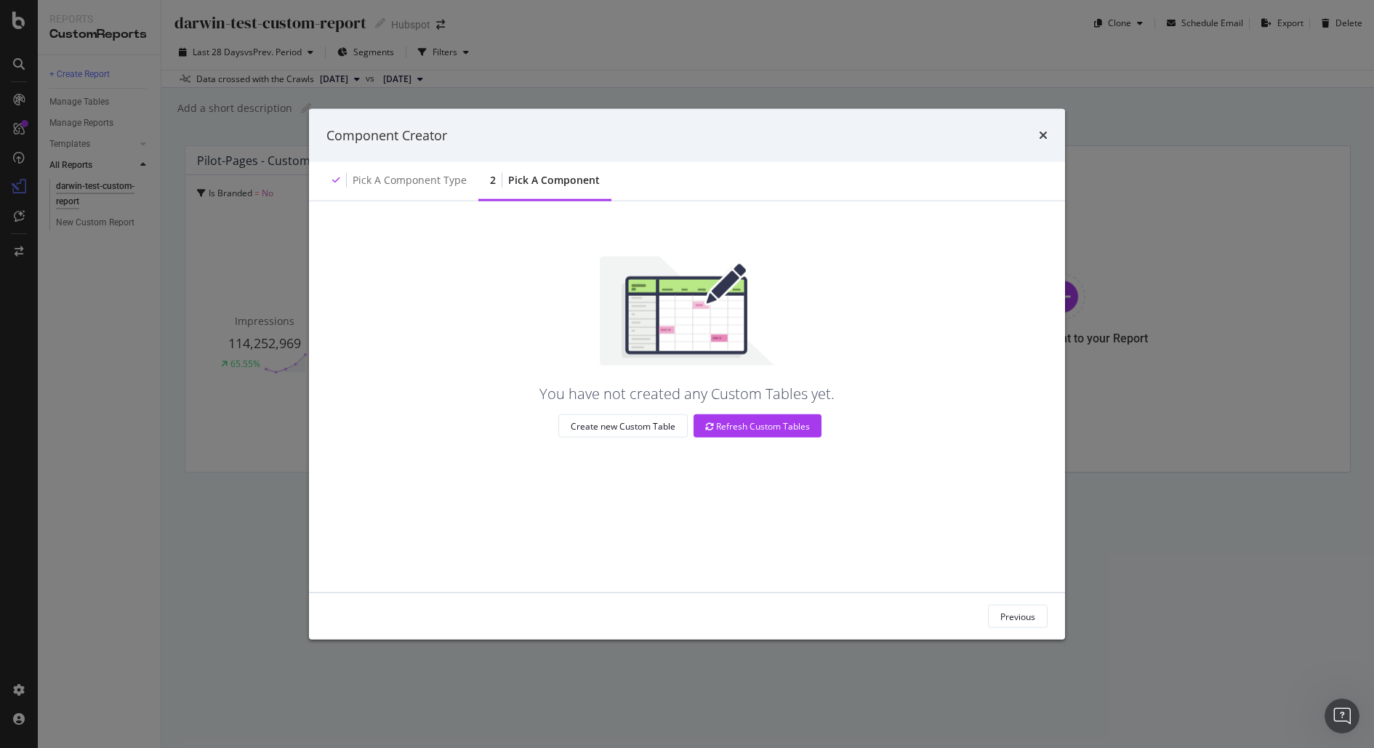
click at [1045, 126] on div "times" at bounding box center [1043, 135] width 9 height 19
